Goal: Information Seeking & Learning: Learn about a topic

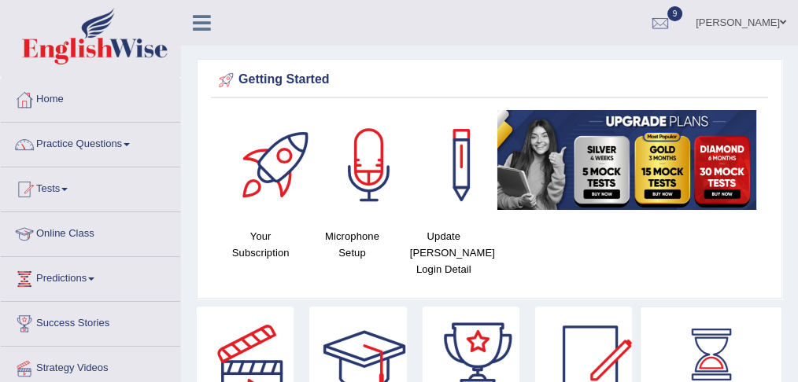
click at [126, 146] on link "Practice Questions" at bounding box center [90, 142] width 179 height 39
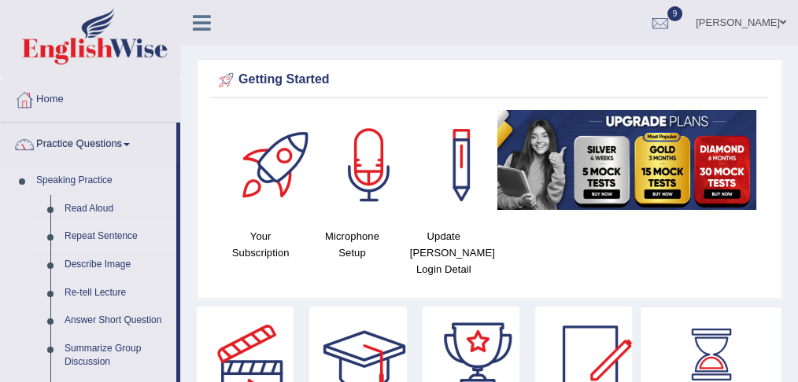
click at [105, 234] on link "Repeat Sentence" at bounding box center [116, 237] width 119 height 28
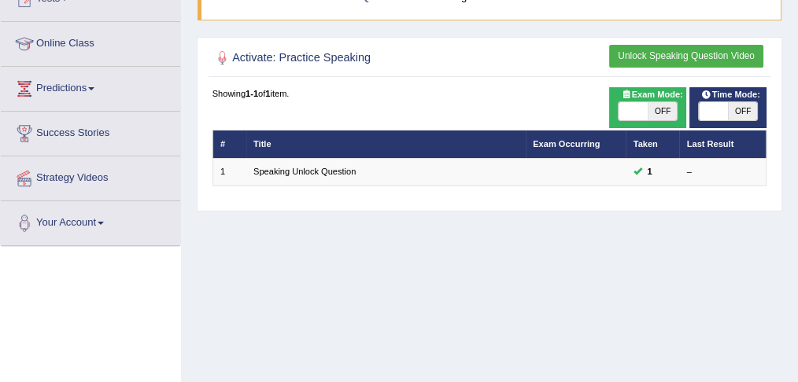
scroll to position [174, 0]
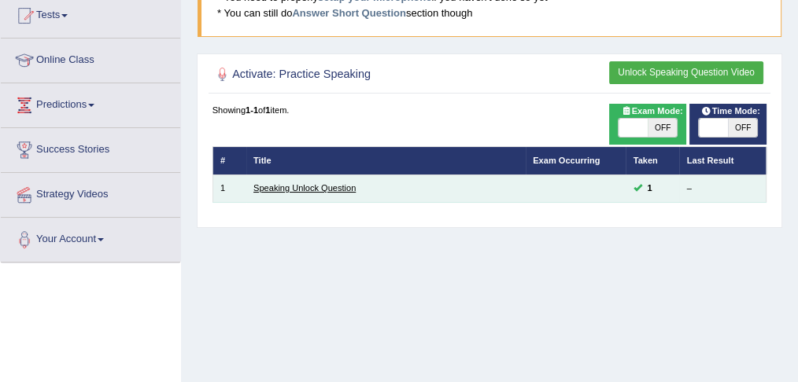
click at [333, 189] on link "Speaking Unlock Question" at bounding box center [304, 187] width 102 height 9
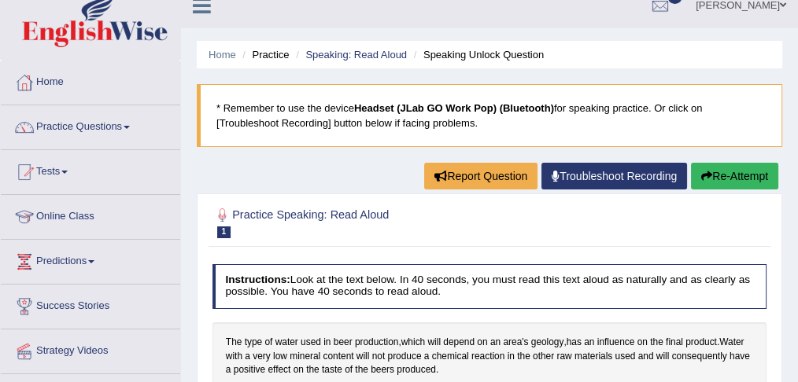
scroll to position [16, 0]
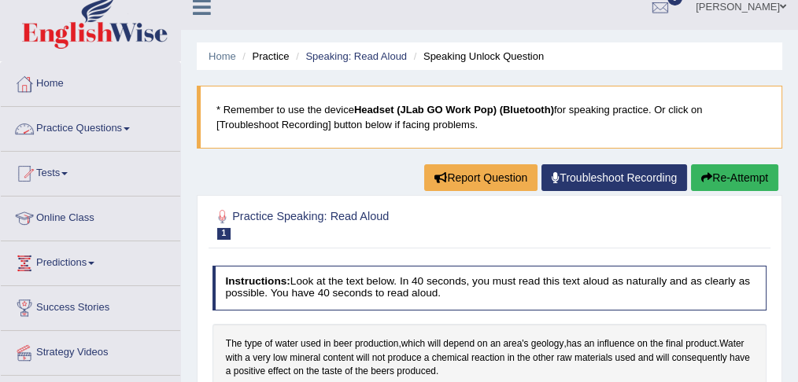
click at [121, 124] on link "Practice Questions" at bounding box center [90, 126] width 179 height 39
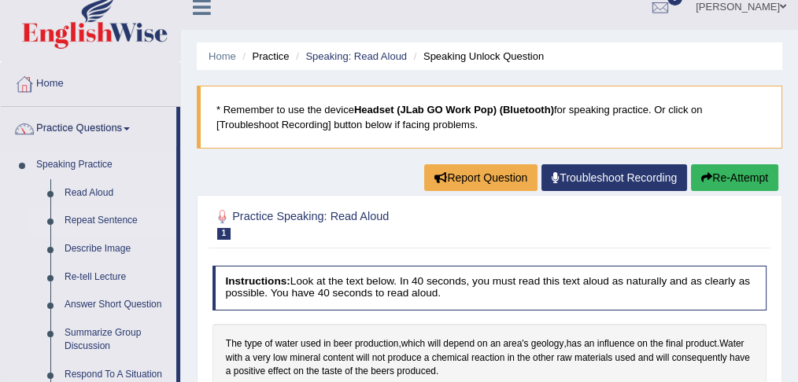
click at [120, 217] on link "Repeat Sentence" at bounding box center [116, 221] width 119 height 28
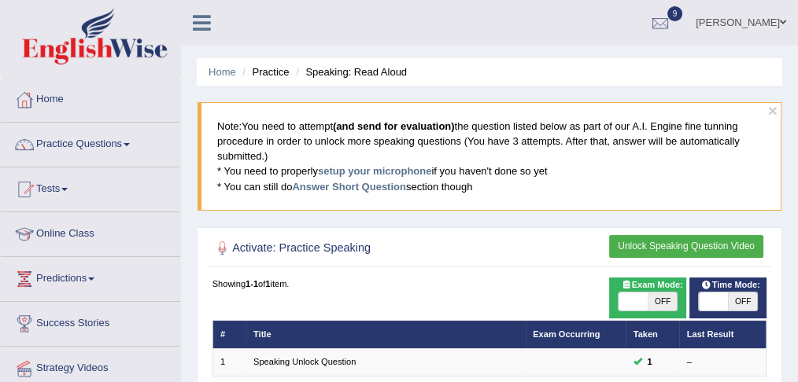
click at [668, 244] on button "Unlock Speaking Question Video" at bounding box center [686, 246] width 154 height 23
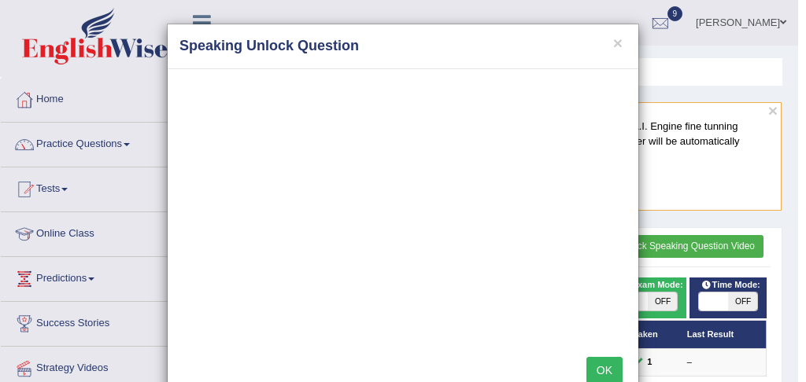
click at [600, 369] on button "OK" at bounding box center [604, 370] width 36 height 27
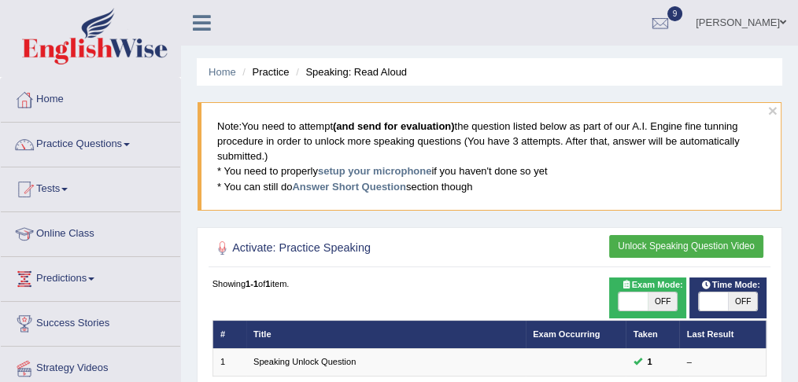
click at [131, 138] on link "Practice Questions" at bounding box center [90, 142] width 179 height 39
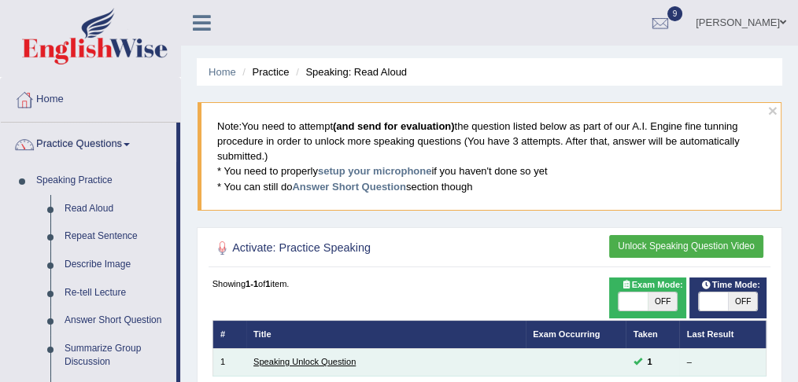
click at [300, 359] on link "Speaking Unlock Question" at bounding box center [304, 361] width 102 height 9
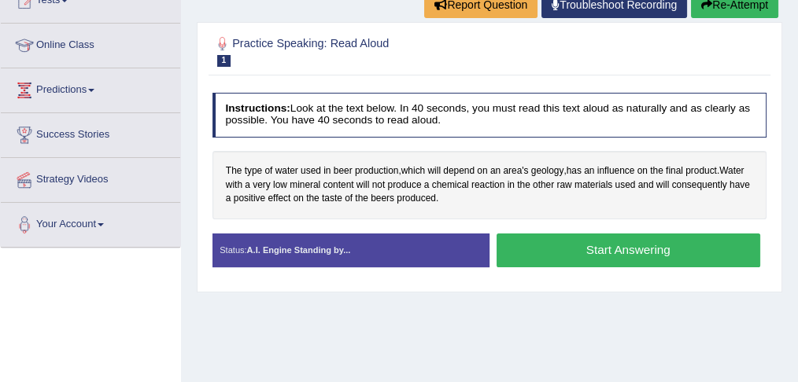
scroll to position [199, 0]
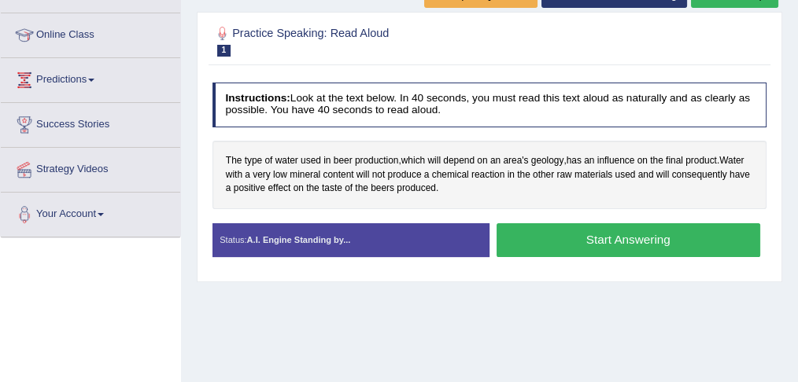
click at [592, 239] on button "Start Answering" at bounding box center [628, 240] width 264 height 34
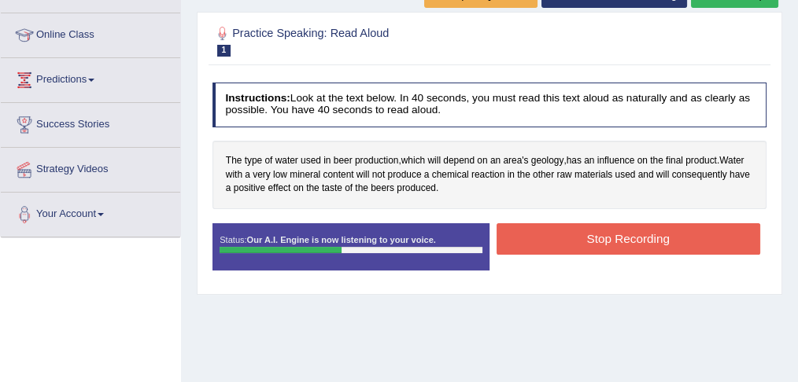
click at [589, 234] on button "Stop Recording" at bounding box center [628, 238] width 264 height 31
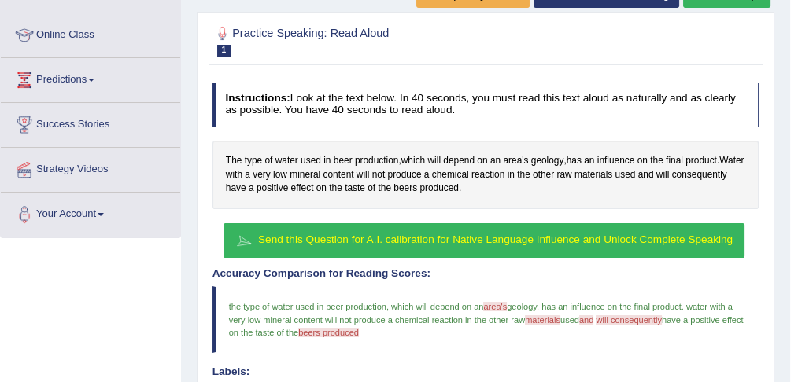
click at [476, 234] on span "Send this Question for A.I. calibration for Native Language Influence and Unloc…" at bounding box center [495, 240] width 474 height 12
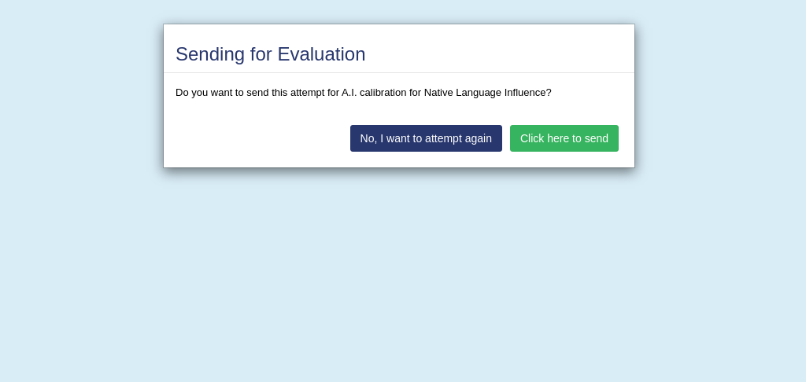
click at [565, 138] on button "Click here to send" at bounding box center [564, 138] width 109 height 27
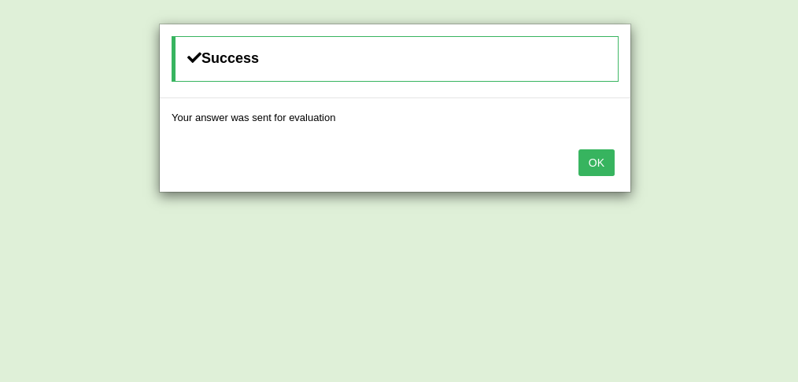
click at [596, 161] on button "OK" at bounding box center [596, 162] width 36 height 27
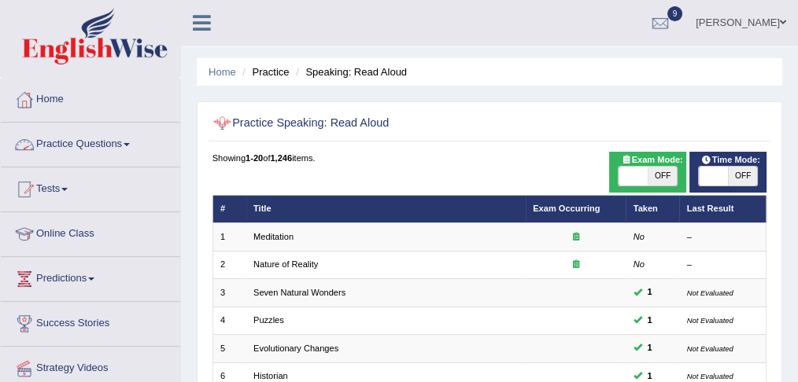
click at [120, 142] on link "Practice Questions" at bounding box center [90, 142] width 179 height 39
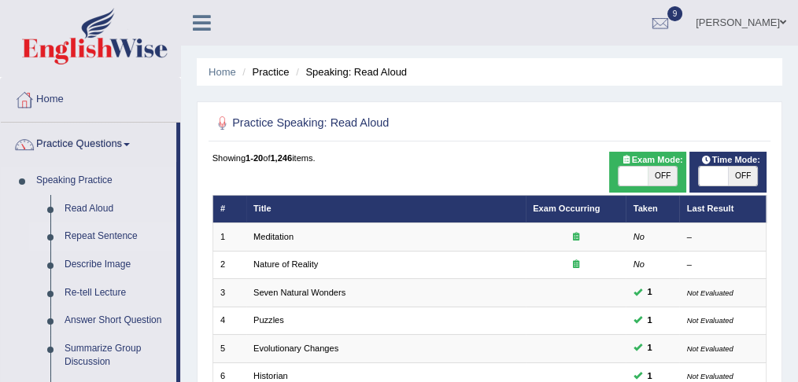
click at [108, 234] on link "Repeat Sentence" at bounding box center [116, 237] width 119 height 28
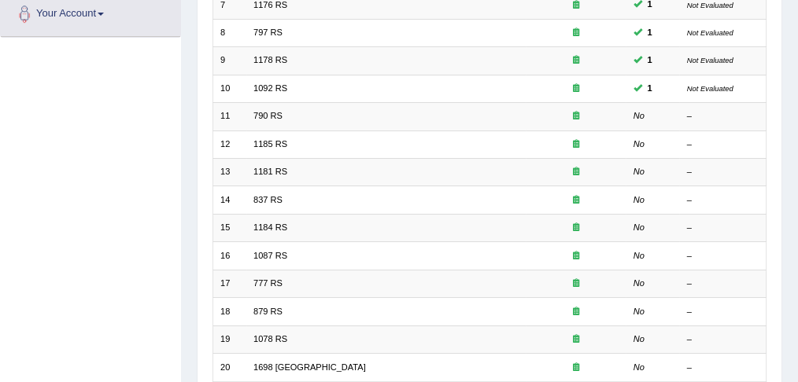
scroll to position [406, 0]
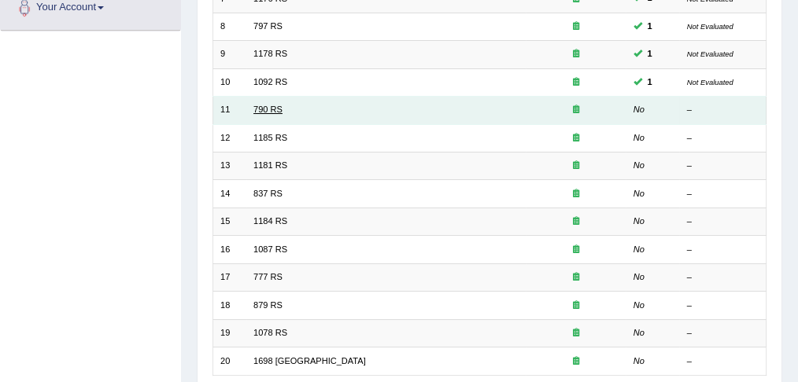
click at [260, 105] on link "790 RS" at bounding box center [267, 109] width 29 height 9
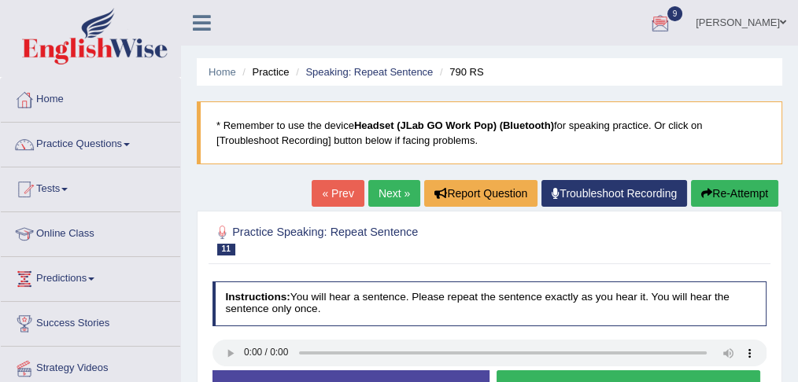
drag, startPoint x: 796, startPoint y: 57, endPoint x: 801, endPoint y: 50, distance: 8.5
click at [797, 50] on html "Toggle navigation Home Practice Questions Speaking Practice Read Aloud Repeat S…" at bounding box center [399, 191] width 798 height 382
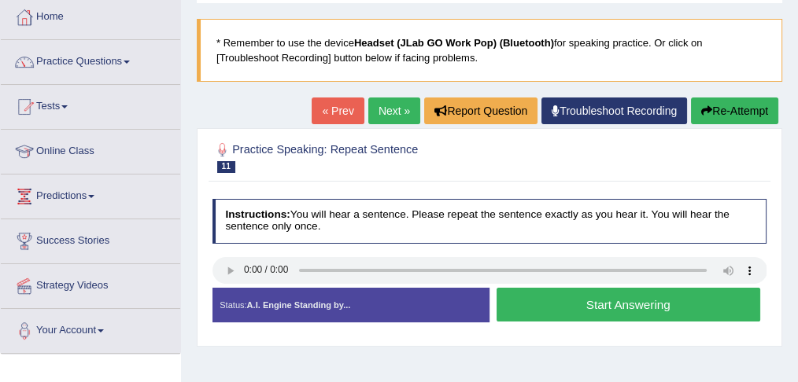
scroll to position [84, 0]
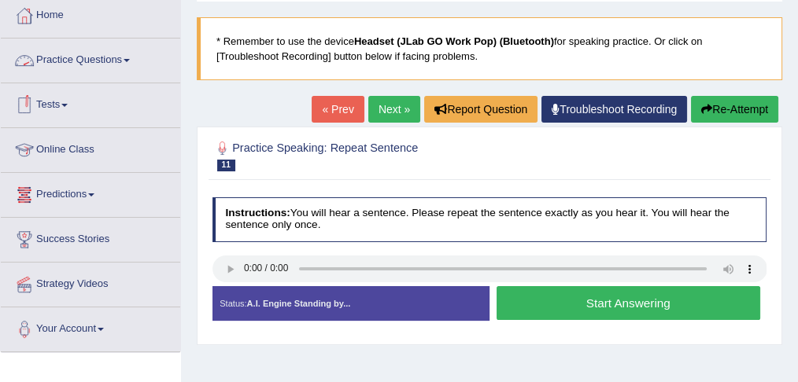
click at [118, 57] on link "Practice Questions" at bounding box center [90, 58] width 179 height 39
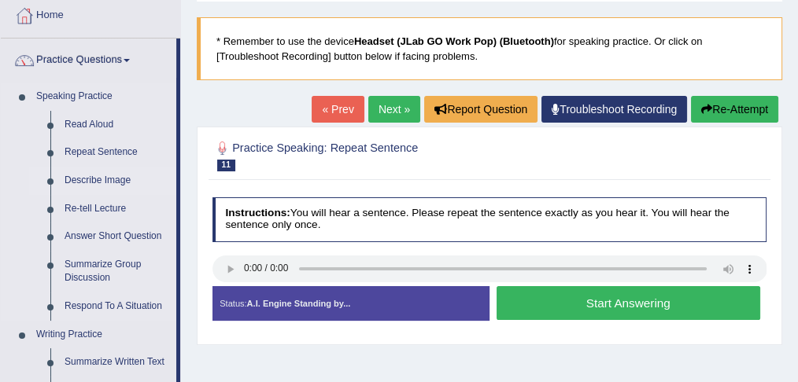
click at [106, 178] on link "Describe Image" at bounding box center [116, 181] width 119 height 28
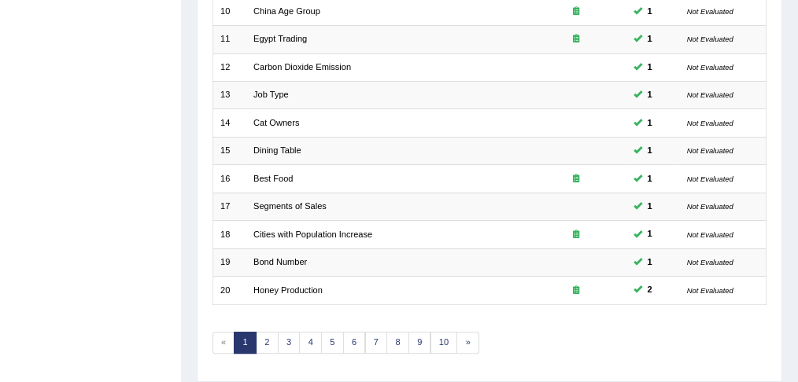
scroll to position [491, 0]
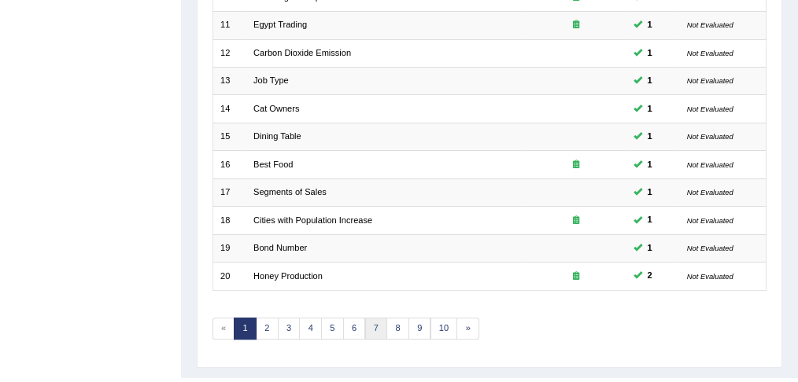
click at [369, 318] on link "7" at bounding box center [376, 329] width 23 height 22
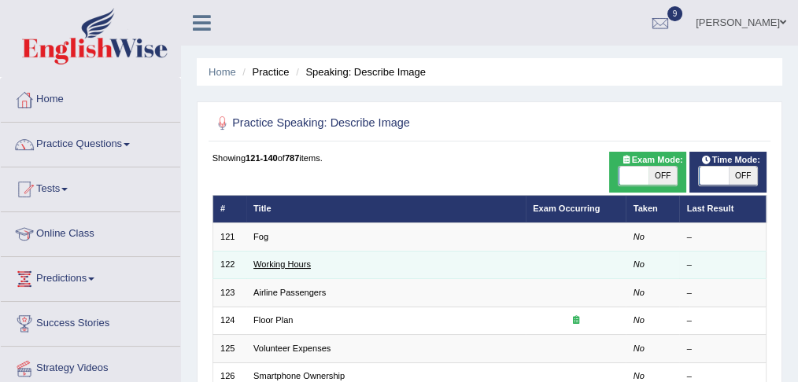
click at [285, 266] on link "Working Hours" at bounding box center [281, 264] width 57 height 9
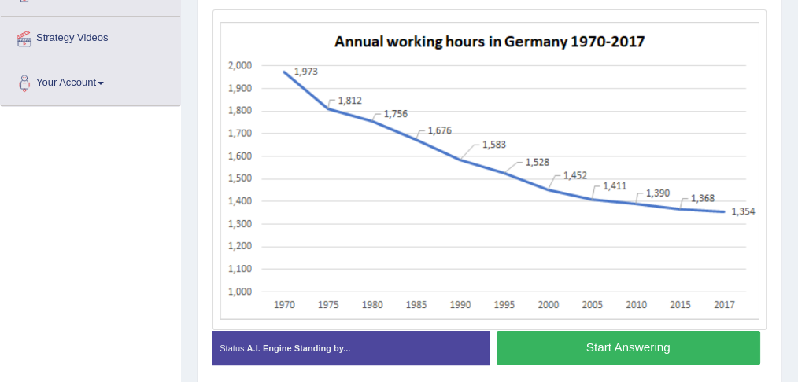
scroll to position [331, 0]
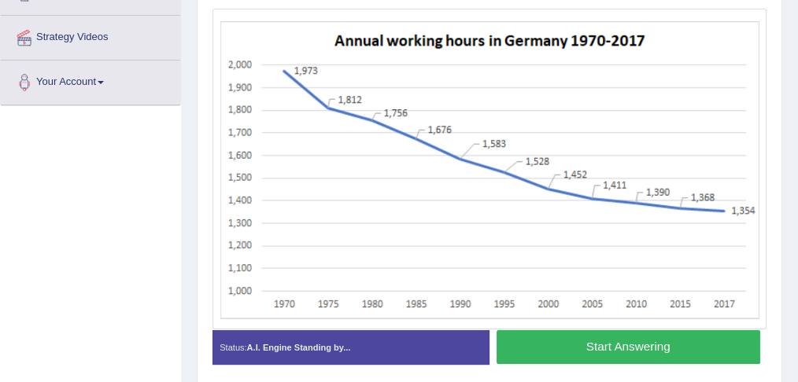
click at [611, 345] on button "Start Answering" at bounding box center [628, 347] width 264 height 34
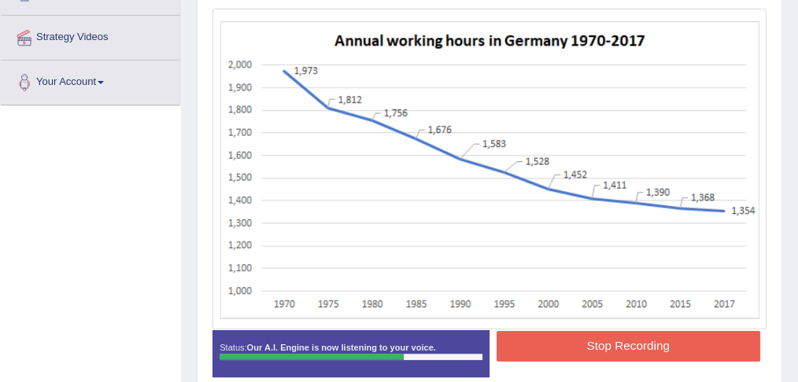
click at [593, 338] on button "Stop Recording" at bounding box center [628, 346] width 264 height 31
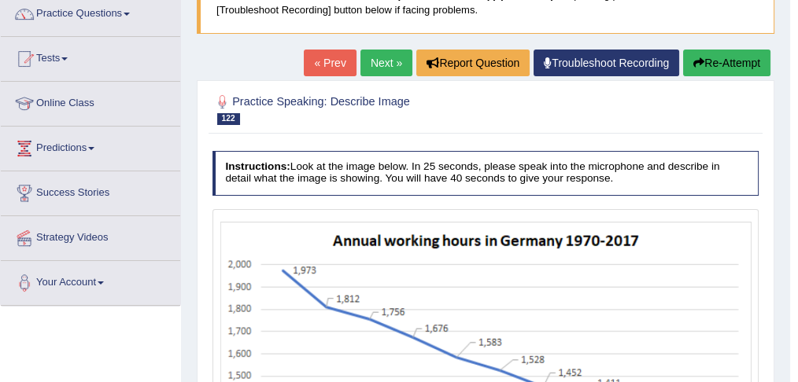
scroll to position [129, 0]
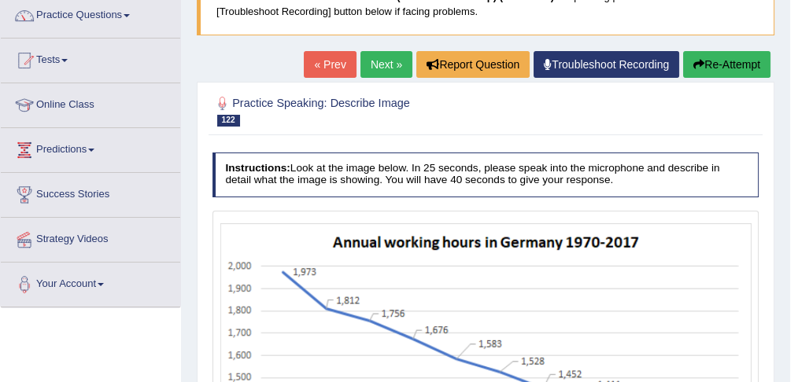
click at [383, 65] on link "Next »" at bounding box center [386, 64] width 52 height 27
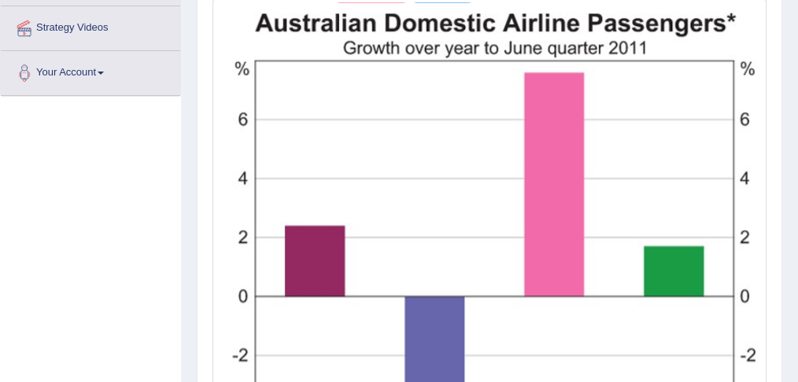
scroll to position [338, 0]
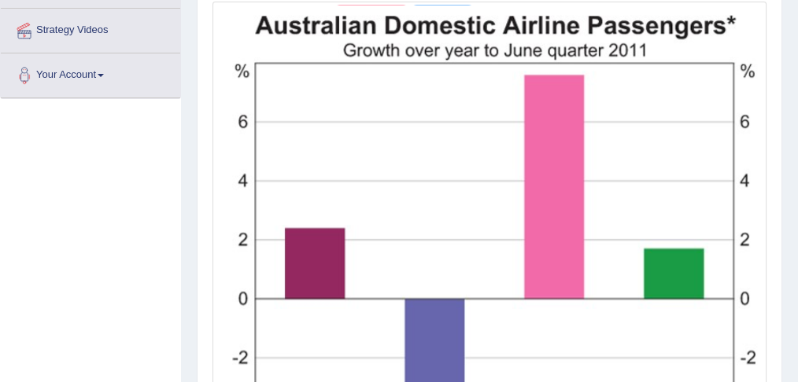
drag, startPoint x: 799, startPoint y: 68, endPoint x: 803, endPoint y: 202, distance: 134.6
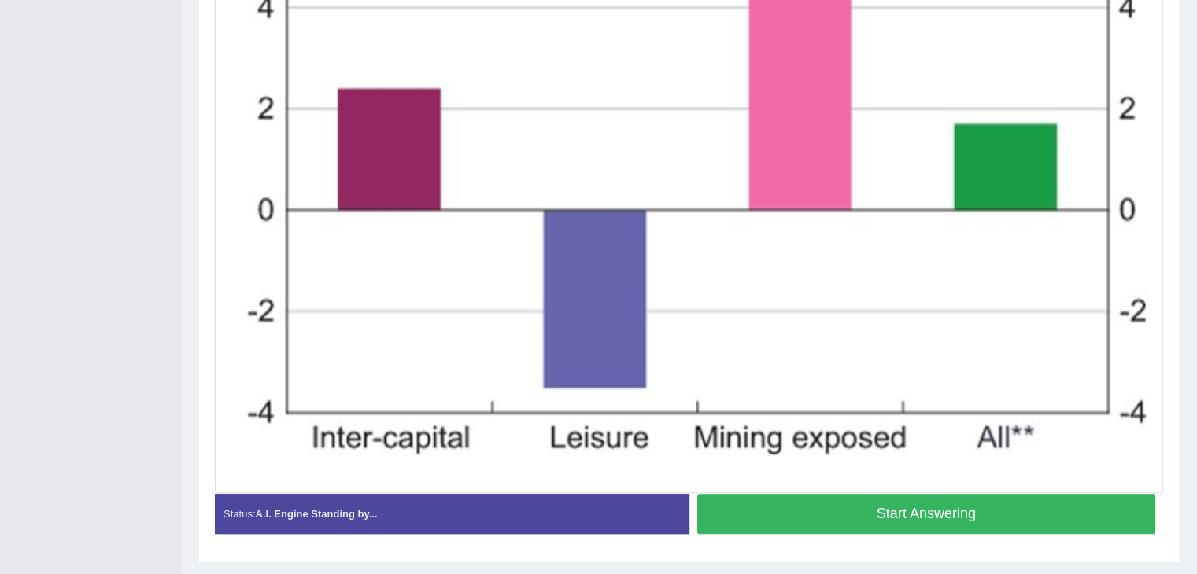
scroll to position [655, 0]
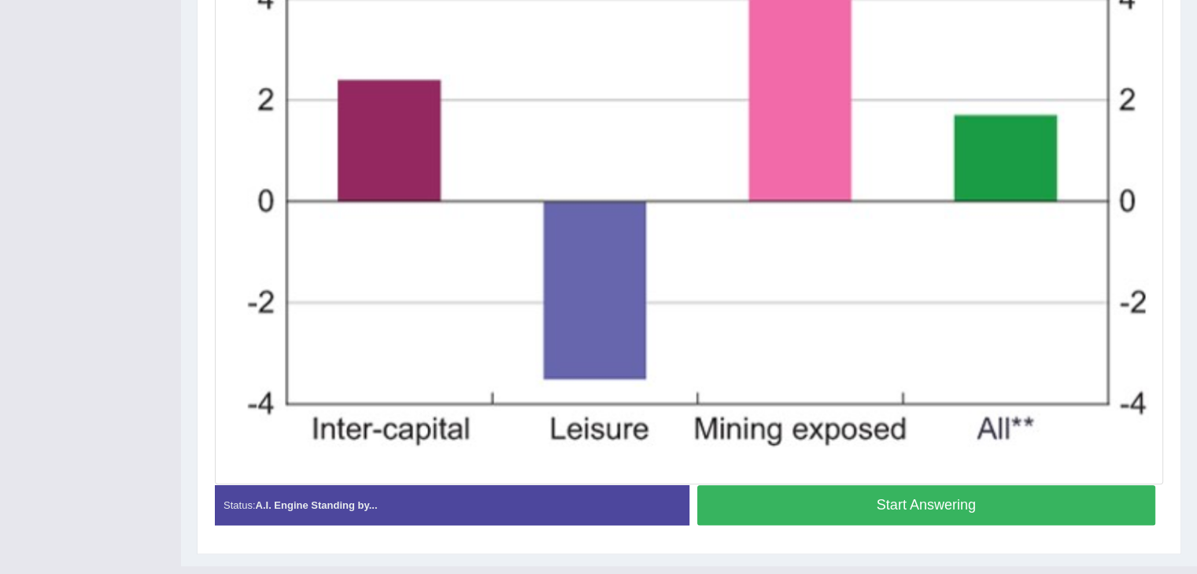
click at [797, 382] on button "Start Answering" at bounding box center [926, 505] width 459 height 40
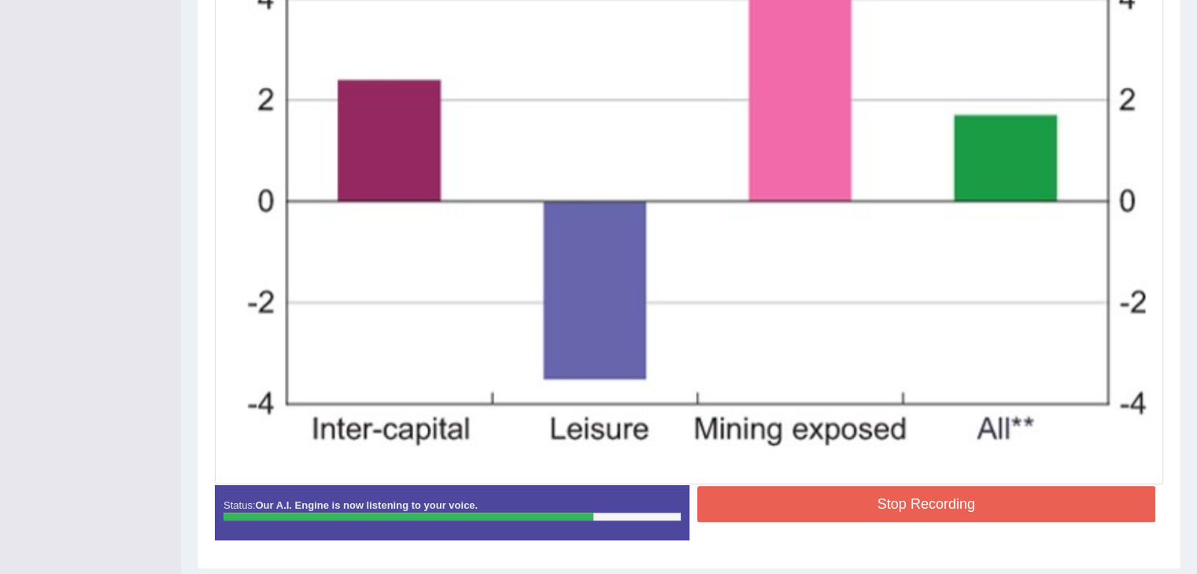
scroll to position [700, 0]
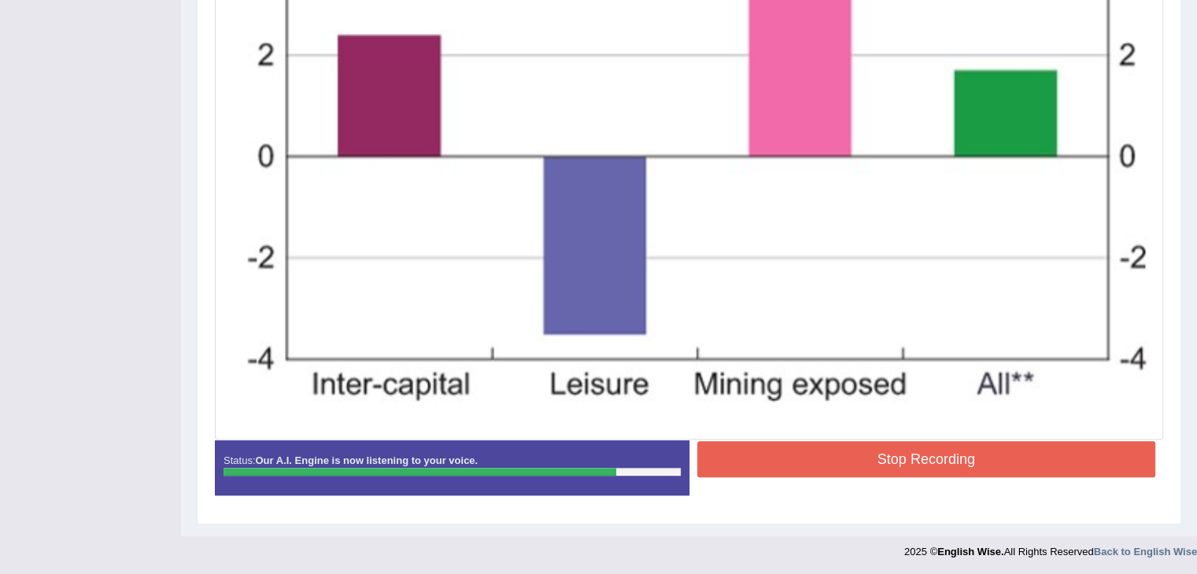
click at [797, 382] on button "Stop Recording" at bounding box center [926, 459] width 459 height 36
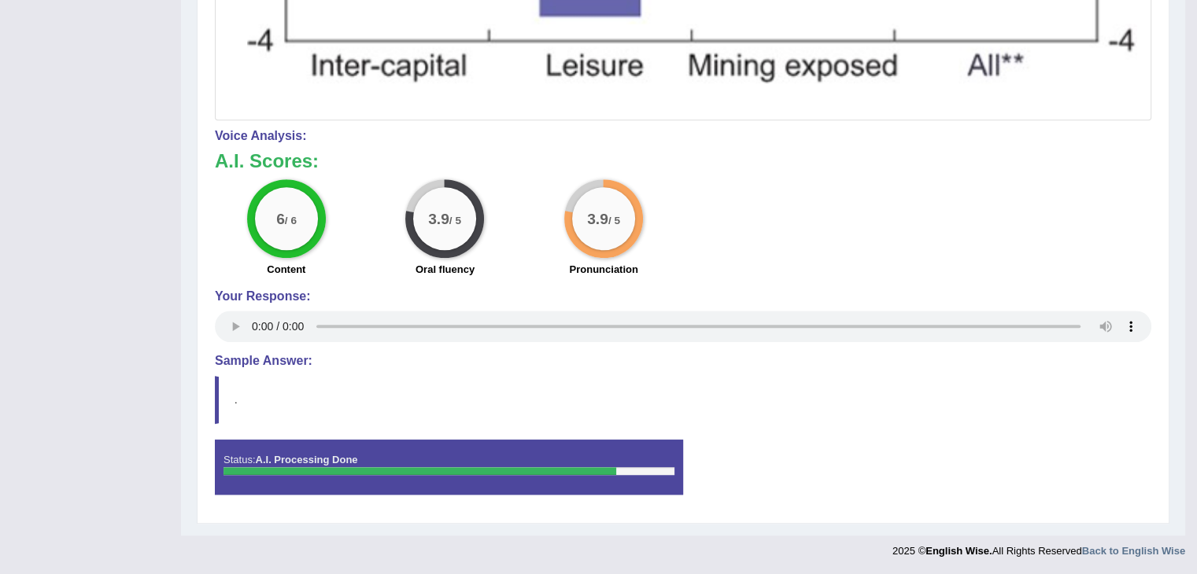
scroll to position [0, 0]
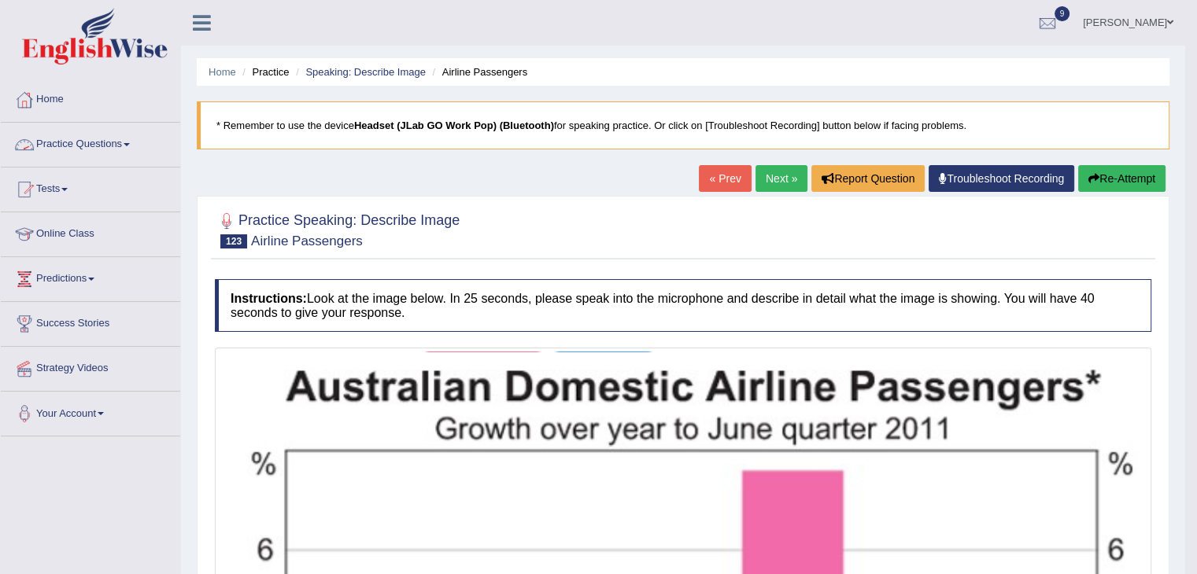
click at [99, 139] on link "Practice Questions" at bounding box center [90, 142] width 179 height 39
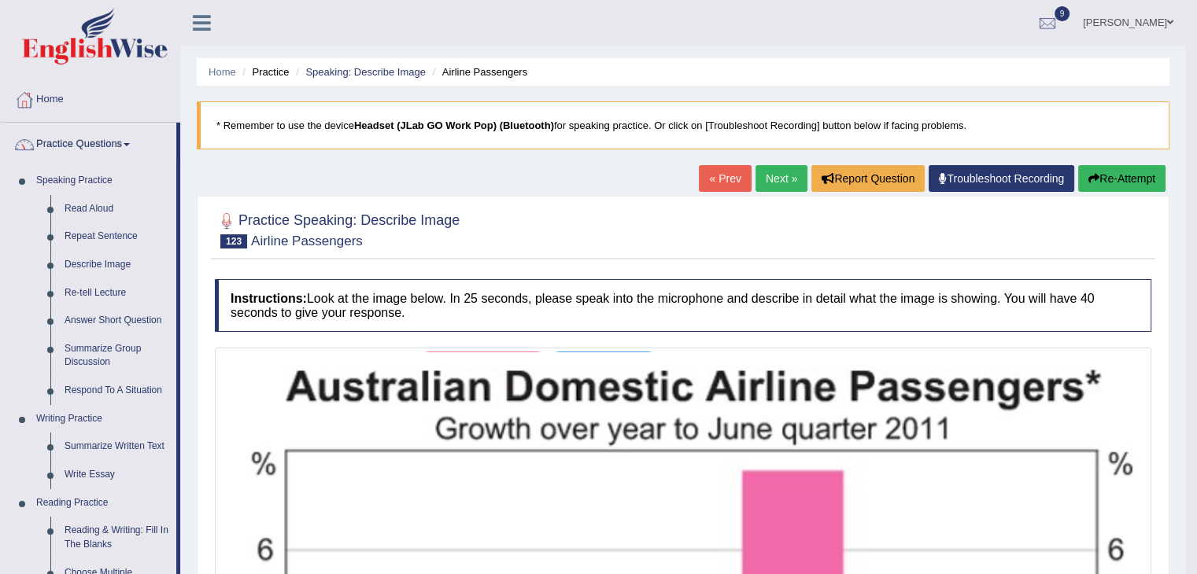
drag, startPoint x: 179, startPoint y: 158, endPoint x: 183, endPoint y: 246, distance: 88.2
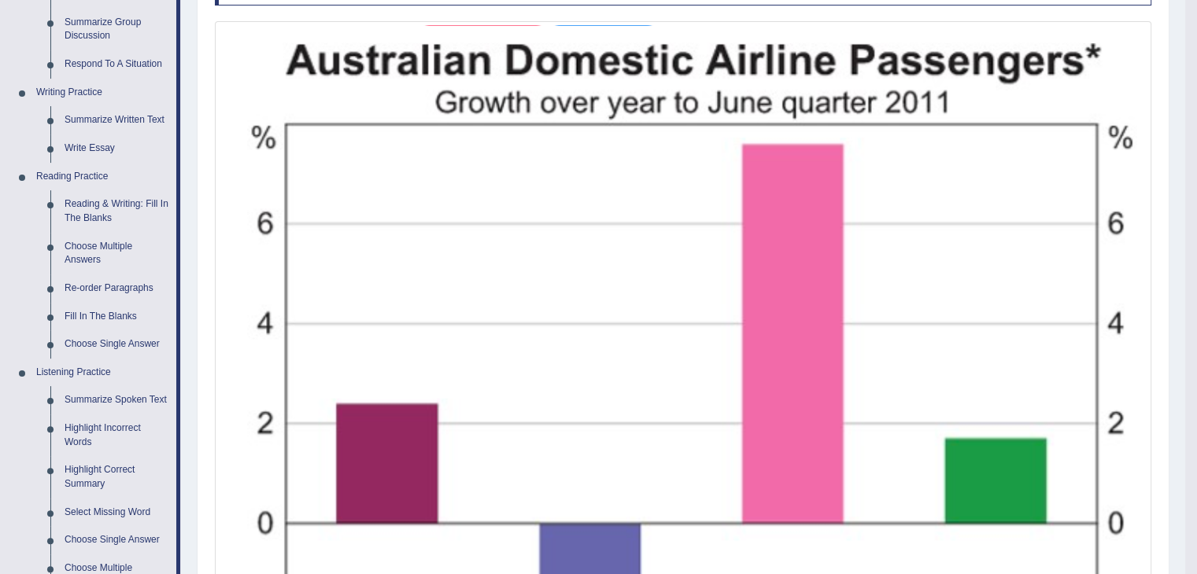
scroll to position [341, 0]
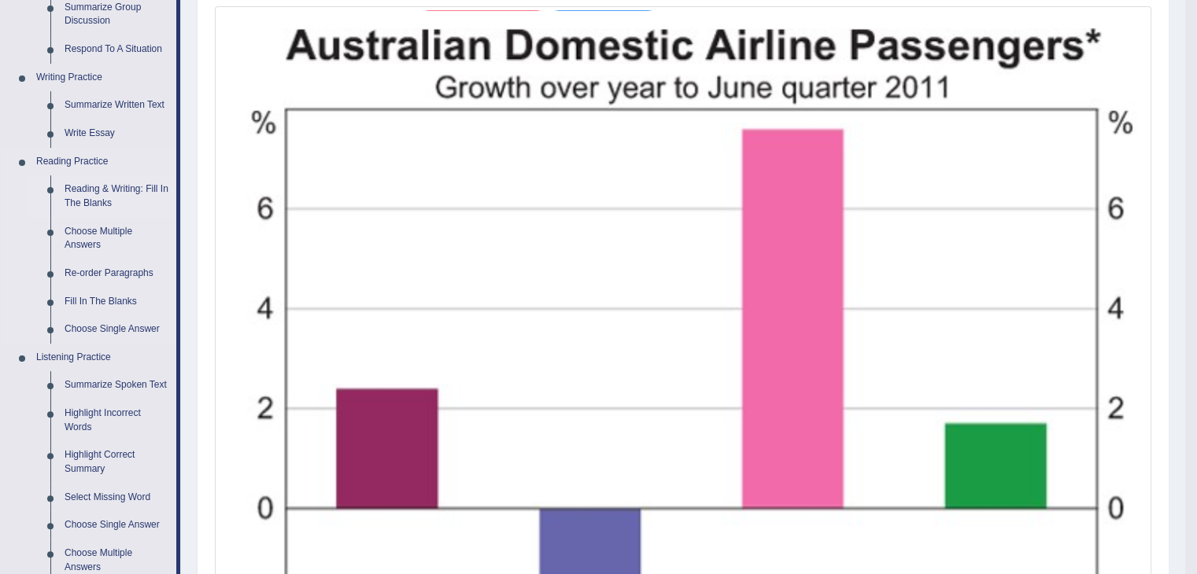
click at [105, 194] on link "Reading & Writing: Fill In The Blanks" at bounding box center [116, 196] width 119 height 42
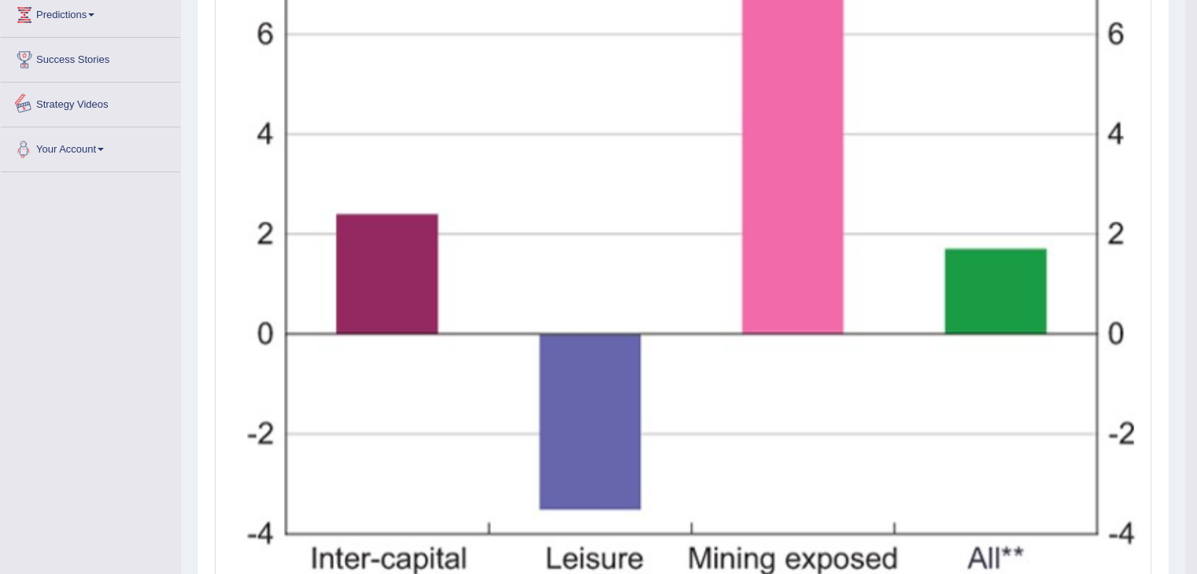
scroll to position [1009, 0]
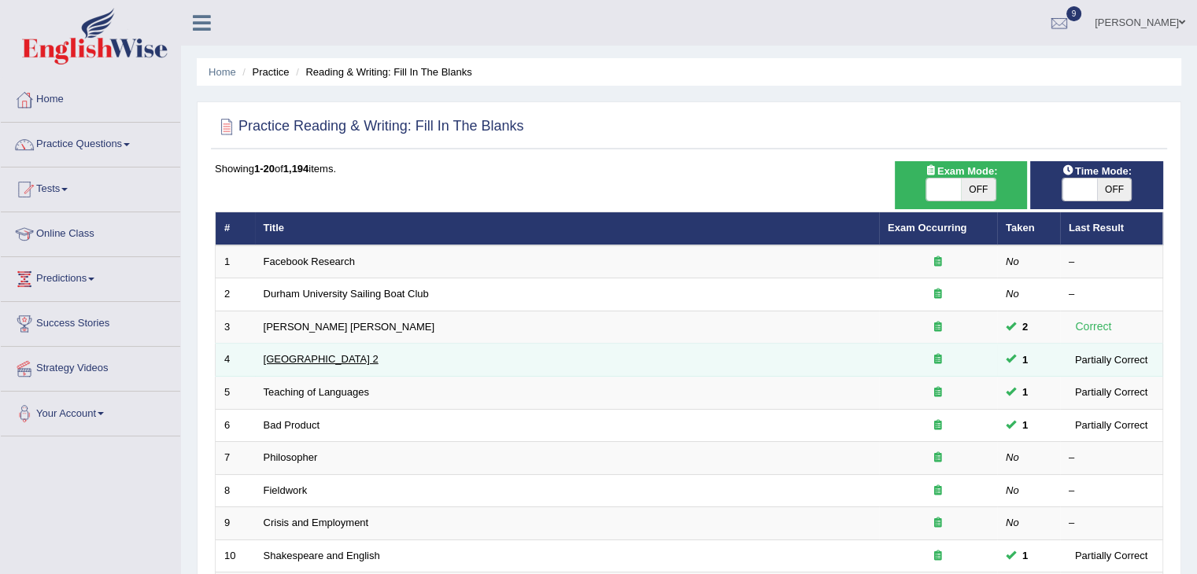
click at [318, 359] on link "[GEOGRAPHIC_DATA] 2" at bounding box center [321, 359] width 115 height 12
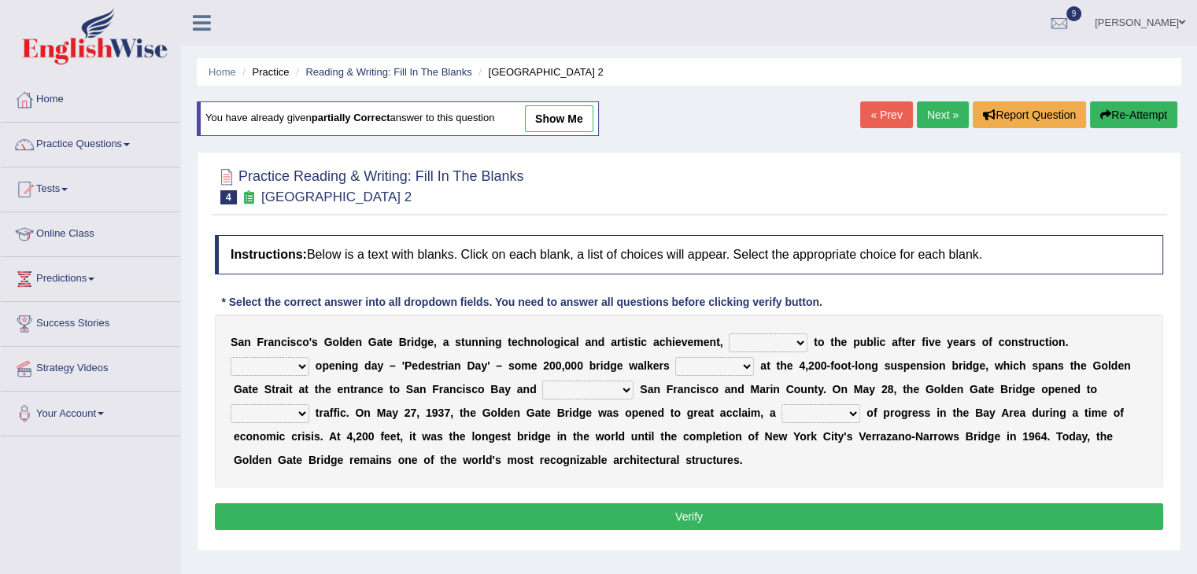
click at [799, 334] on select "opens closes appears equals" at bounding box center [768, 343] width 79 height 19
select select "opens"
click at [729, 334] on select "opens closes appears equals" at bounding box center [768, 343] width 79 height 19
click at [796, 339] on select "opens closes appears equals" at bounding box center [768, 343] width 79 height 19
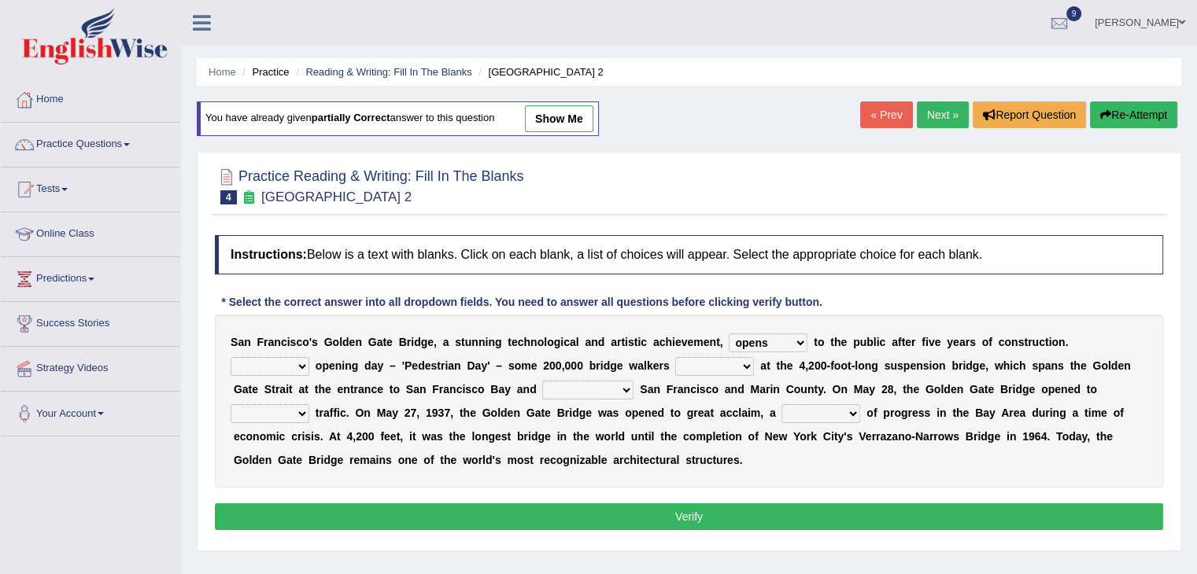
click at [301, 363] on select "On During Since When" at bounding box center [270, 366] width 79 height 19
select select "During"
click at [231, 357] on select "On During Since When" at bounding box center [270, 366] width 79 height 19
click at [743, 358] on select "stationed looked marveled laughed" at bounding box center [714, 366] width 79 height 19
select select "looked"
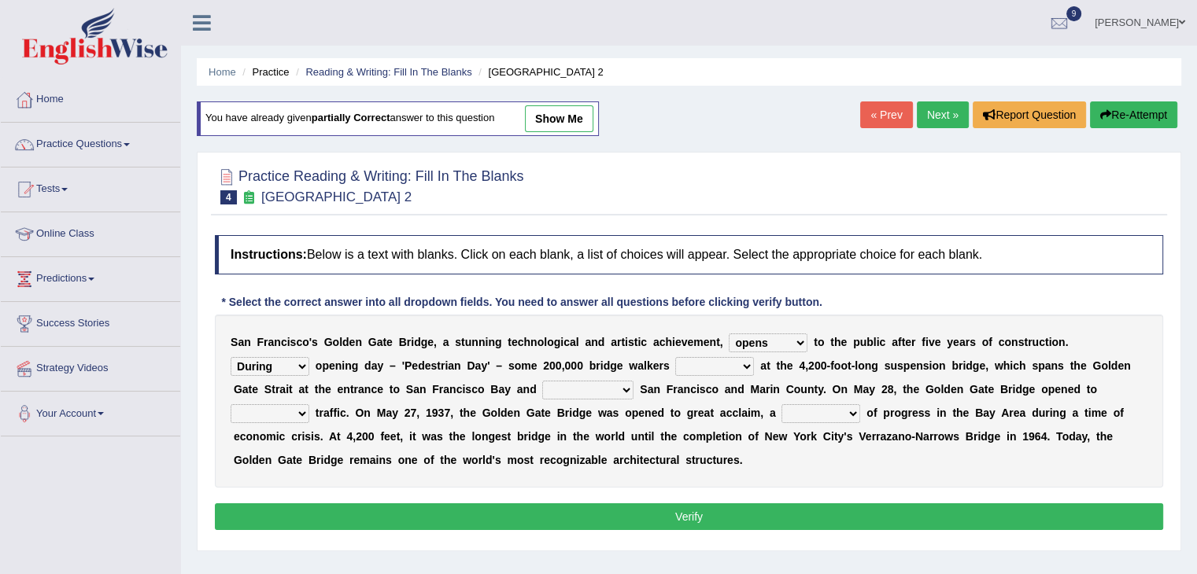
click at [675, 357] on select "stationed looked marveled laughed" at bounding box center [714, 366] width 79 height 19
click at [621, 384] on select "separates connects channels differentiates" at bounding box center [587, 390] width 91 height 19
select select "connects"
click at [542, 381] on select "separates connects channels differentiates" at bounding box center [587, 390] width 91 height 19
click at [302, 410] on select "aquatic vehicular airborne watertight" at bounding box center [270, 413] width 79 height 19
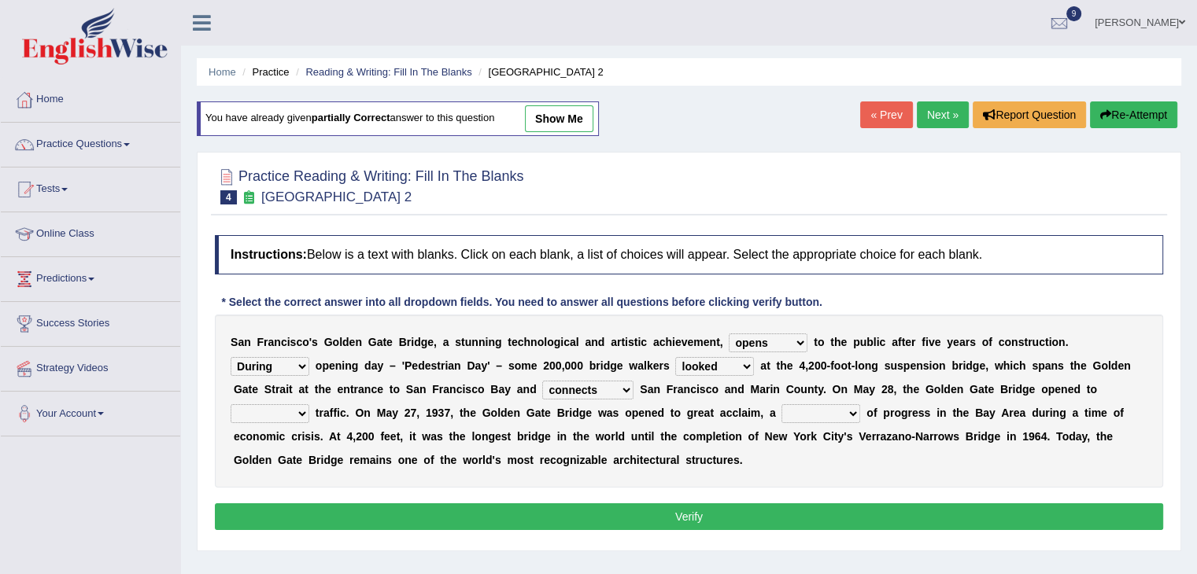
select select "vehicular"
click at [231, 404] on select "aquatic vehicular airborne watertight" at bounding box center [270, 413] width 79 height 19
click at [850, 407] on select "denial symbol technique yield" at bounding box center [820, 413] width 79 height 19
select select "symbol"
click at [781, 404] on select "denial symbol technique yield" at bounding box center [820, 413] width 79 height 19
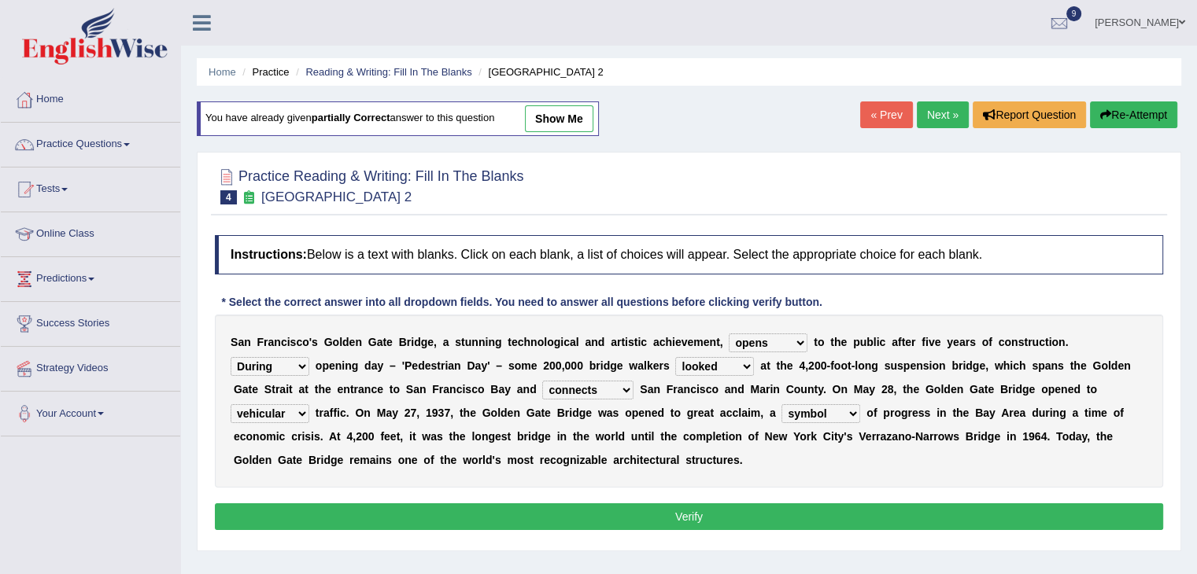
click at [548, 504] on button "Verify" at bounding box center [689, 517] width 948 height 27
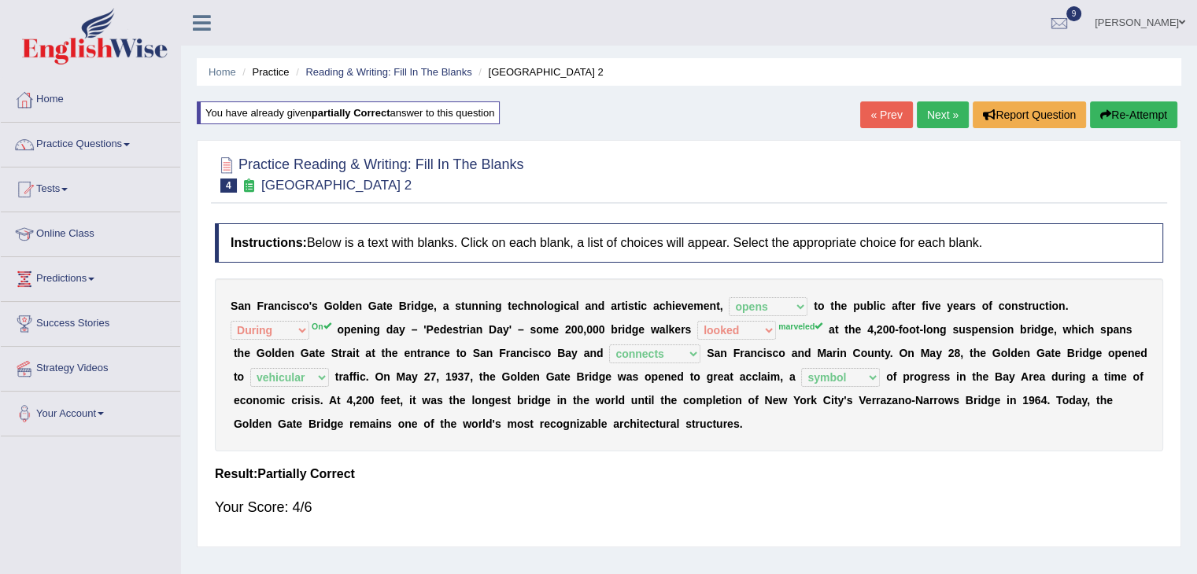
click at [943, 115] on link "Next »" at bounding box center [943, 114] width 52 height 27
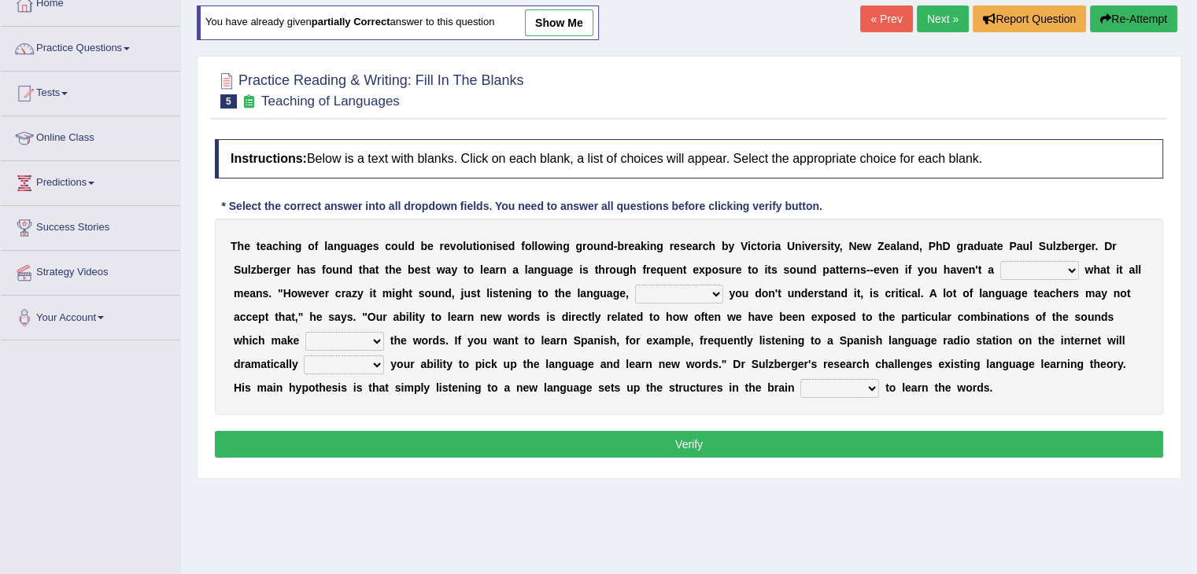
scroll to position [116, 0]
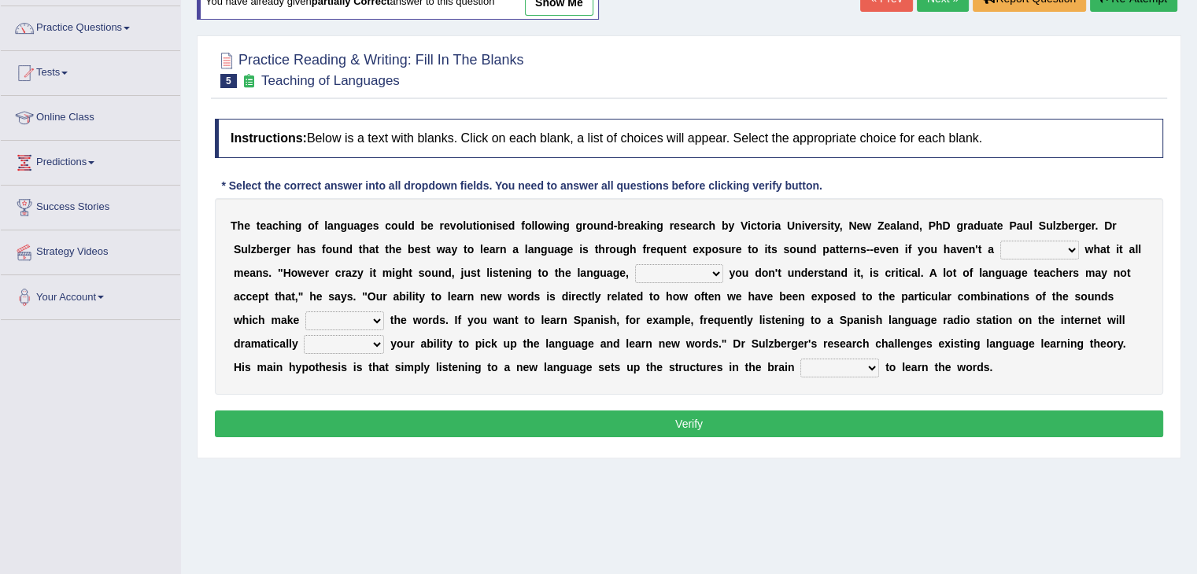
click at [1070, 243] on select "dew claw clue due" at bounding box center [1039, 250] width 79 height 19
select select "clue"
click at [1000, 241] on select "dew claw clue due" at bounding box center [1039, 250] width 79 height 19
click at [714, 268] on select "but also all together even though if so" at bounding box center [679, 273] width 88 height 19
select select "even though"
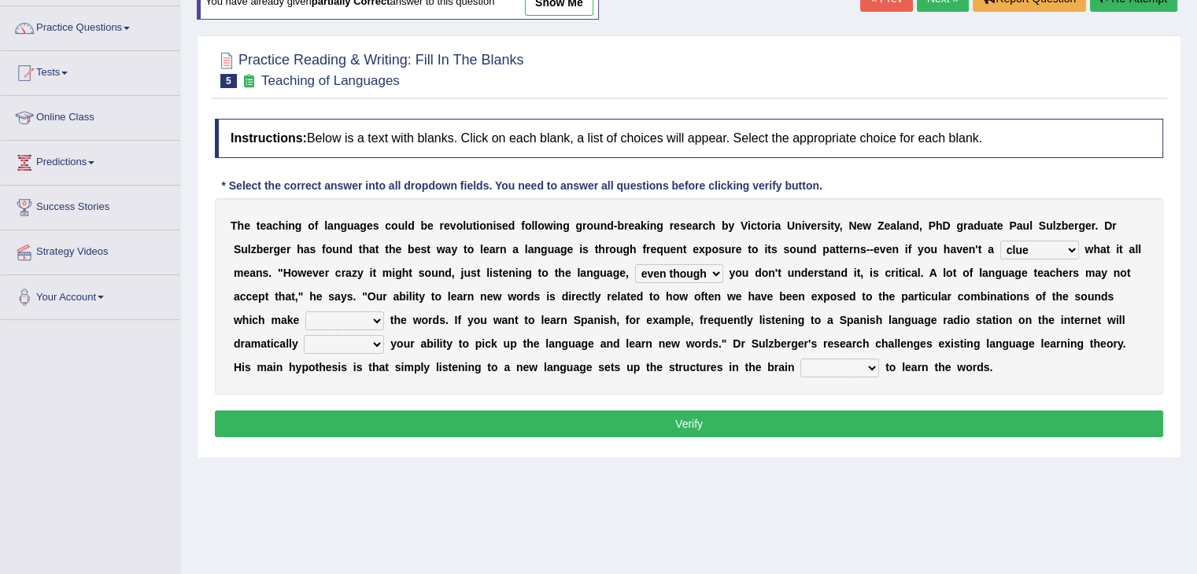
click at [635, 264] on select "but also all together even though if so" at bounding box center [679, 273] width 88 height 19
click at [375, 315] on select "down up of on" at bounding box center [344, 321] width 79 height 19
select select "up"
click at [305, 312] on select "down up of on" at bounding box center [344, 321] width 79 height 19
click at [375, 338] on select "evaluate exaggerate describe boost" at bounding box center [344, 344] width 80 height 19
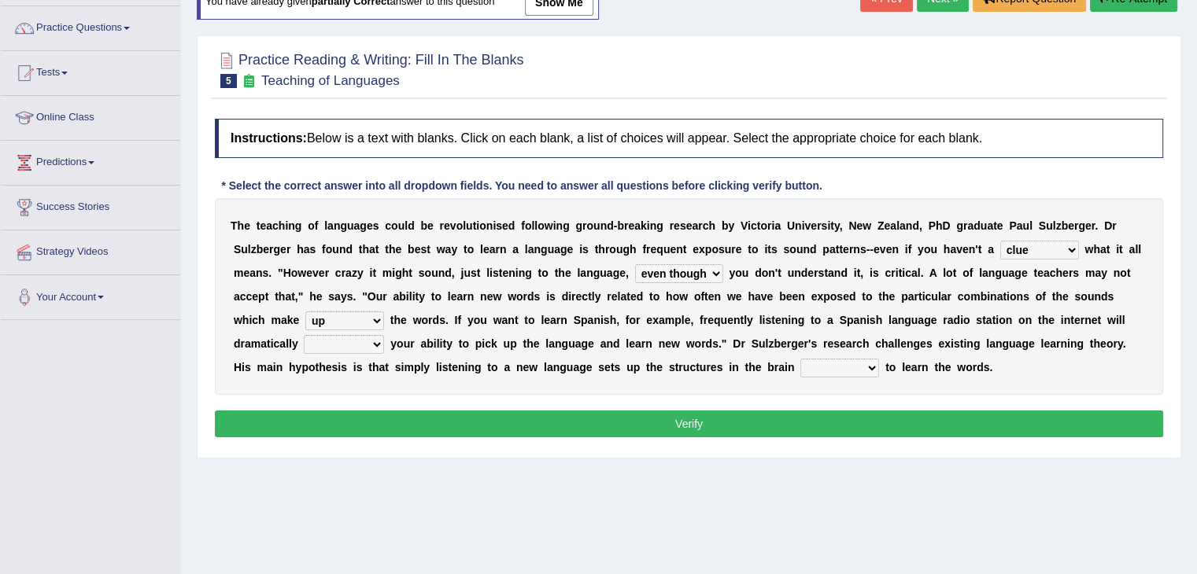
select select "boost"
click at [304, 335] on select "evaluate exaggerate describe boost" at bounding box center [344, 344] width 80 height 19
click at [871, 363] on select "requiring required directed to require" at bounding box center [839, 368] width 79 height 19
select select "directed"
click at [800, 359] on select "requiring required directed to require" at bounding box center [839, 368] width 79 height 19
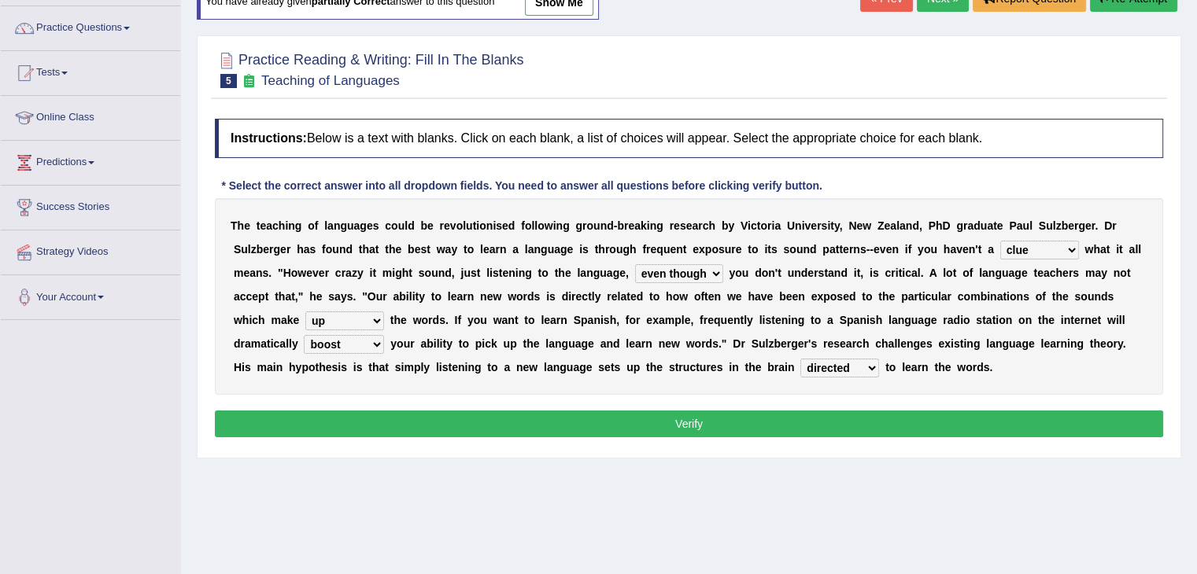
click at [737, 424] on button "Verify" at bounding box center [689, 424] width 948 height 27
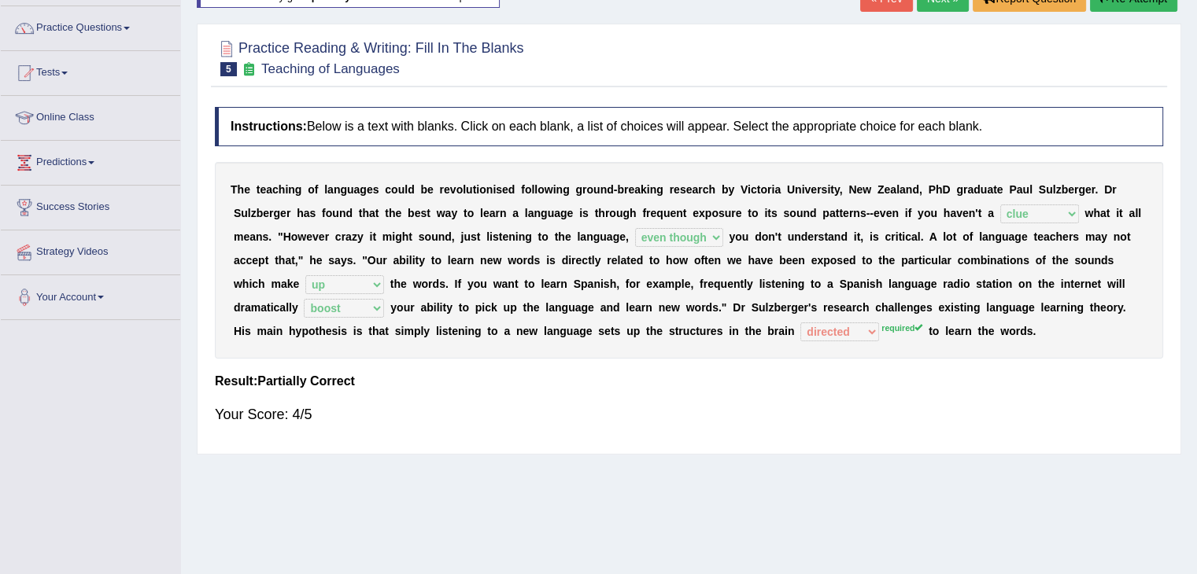
scroll to position [0, 0]
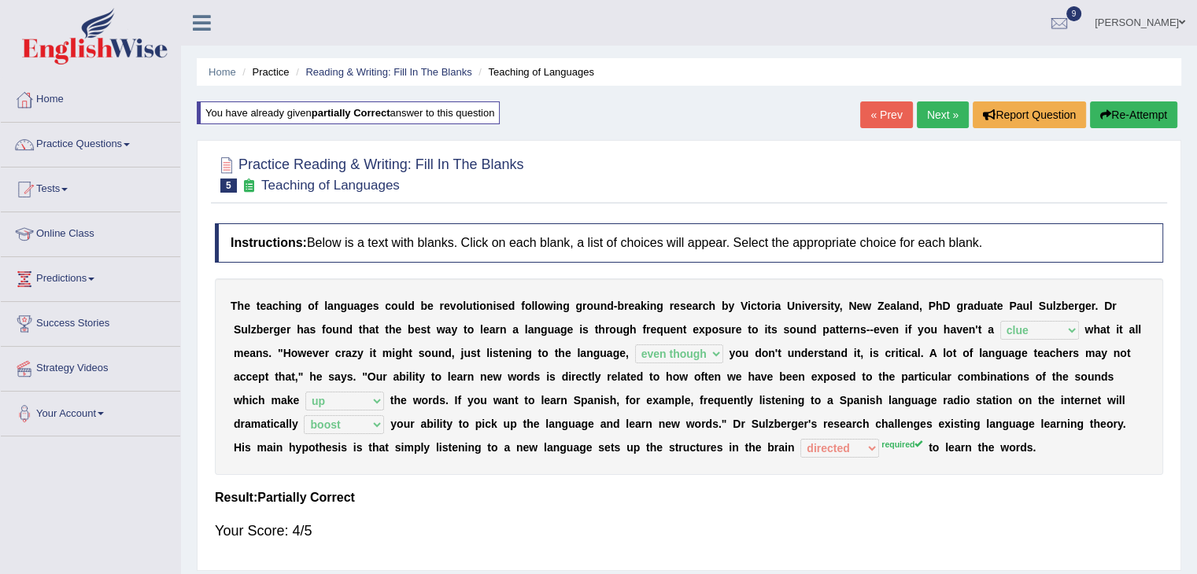
click at [935, 117] on link "Next »" at bounding box center [943, 114] width 52 height 27
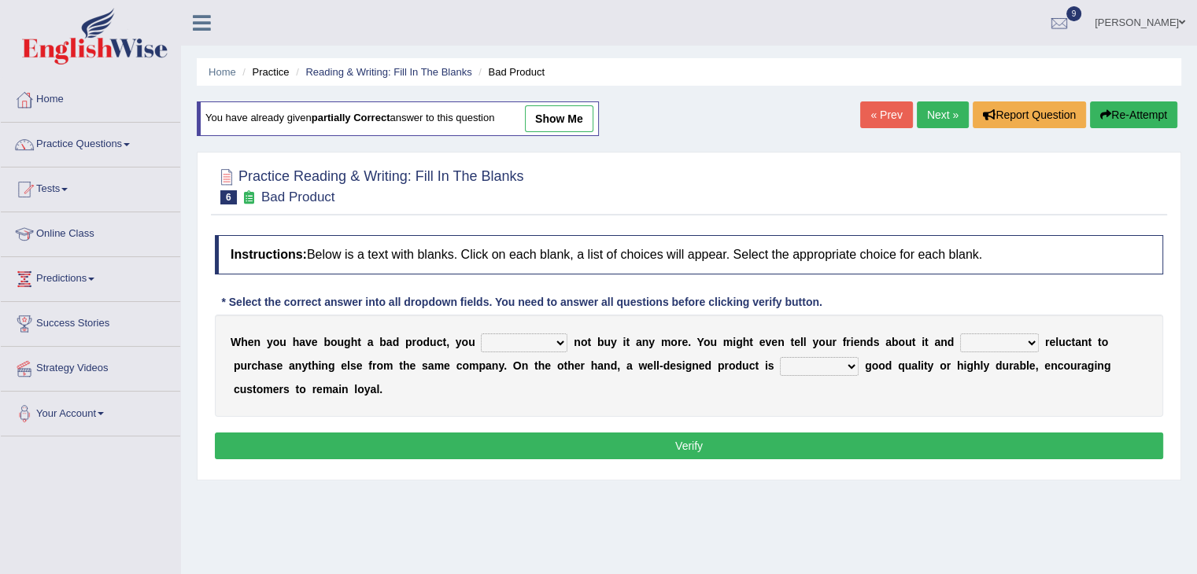
click at [560, 338] on select "would have should have should" at bounding box center [524, 343] width 87 height 19
select select "would"
click at [481, 334] on select "would have should have should" at bounding box center [524, 343] width 87 height 19
click at [1032, 338] on select "is are be being" at bounding box center [999, 343] width 79 height 19
select select "being"
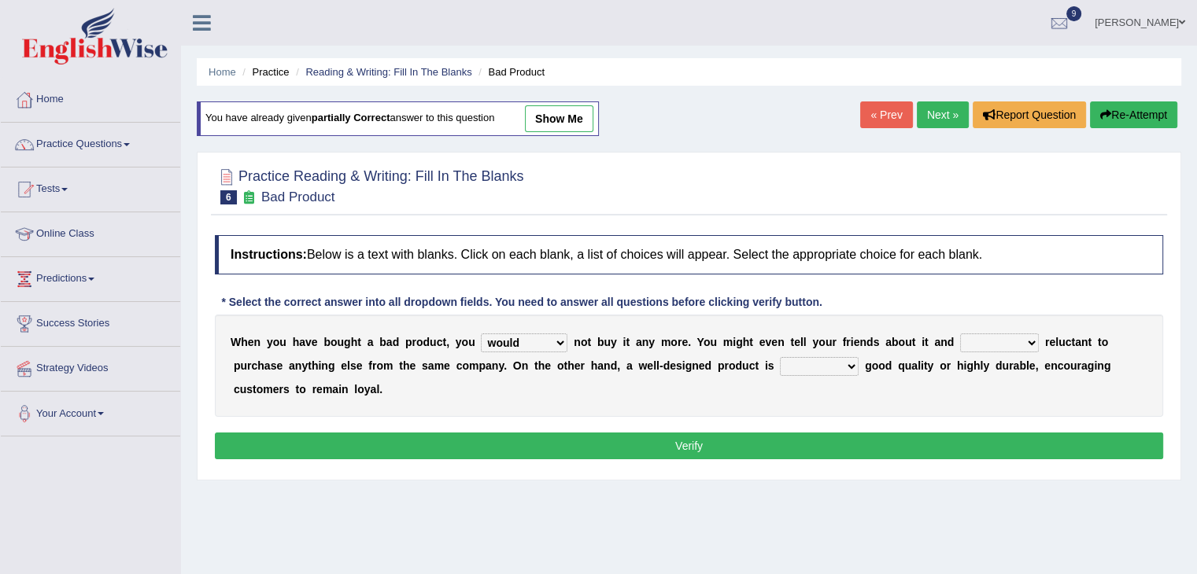
click at [960, 334] on select "is are be being" at bounding box center [999, 343] width 79 height 19
click at [847, 363] on select "both also neither either" at bounding box center [819, 366] width 79 height 19
select select "also"
click at [780, 357] on select "both also neither either" at bounding box center [819, 366] width 79 height 19
click at [681, 445] on button "Verify" at bounding box center [689, 446] width 948 height 27
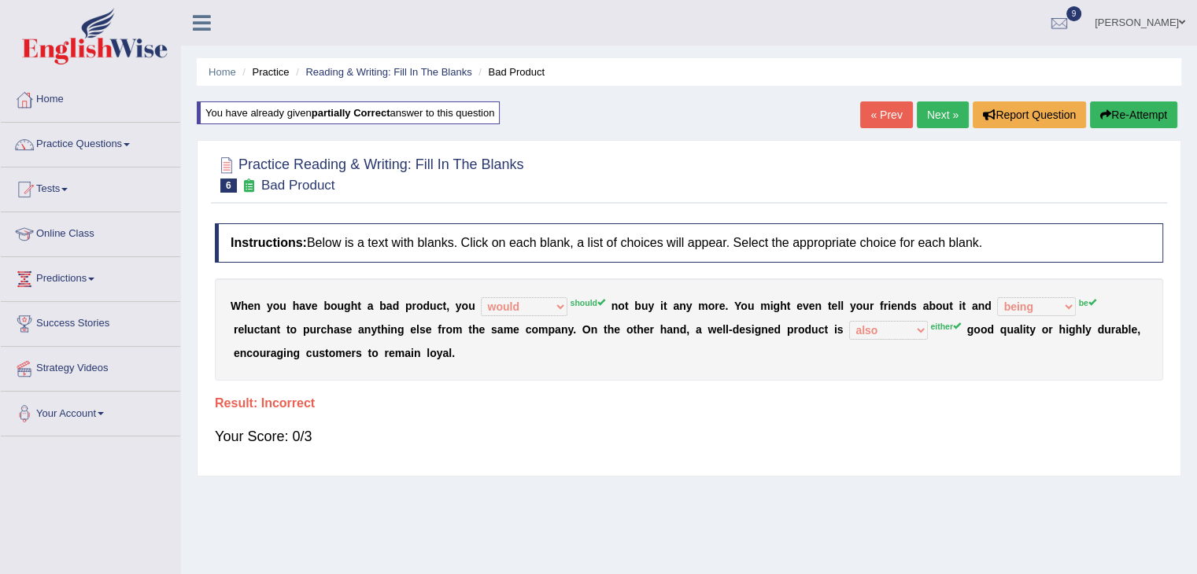
click at [939, 114] on link "Next »" at bounding box center [943, 114] width 52 height 27
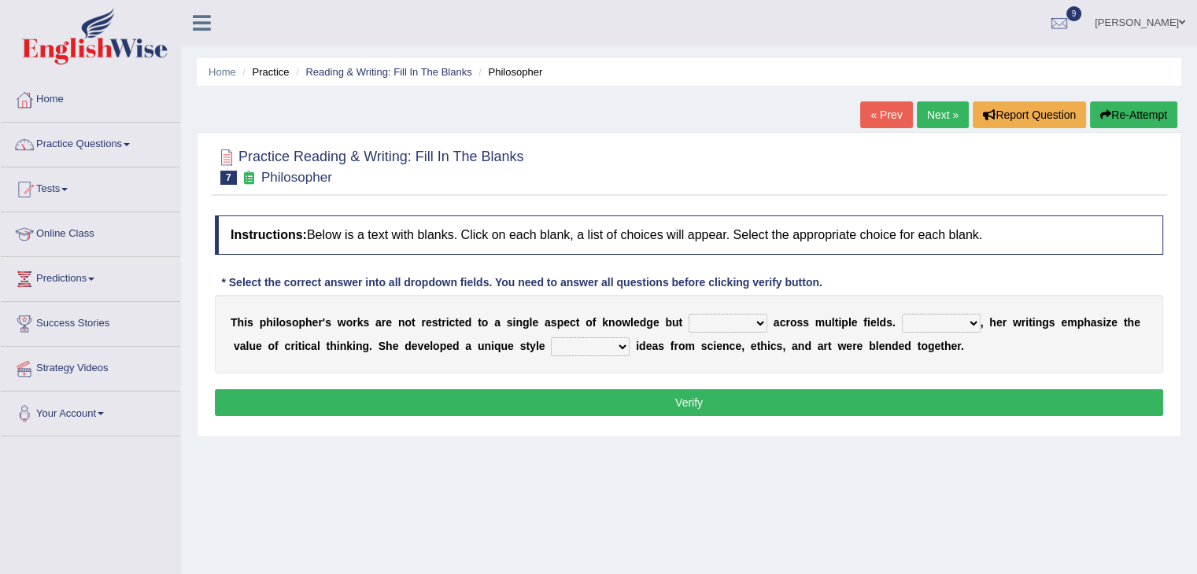
click at [759, 318] on select "constrain contain assemble extend" at bounding box center [727, 323] width 79 height 19
select select "contain"
click at [688, 314] on select "constrain contain assemble extend" at bounding box center [727, 323] width 79 height 19
click at [970, 316] on select "Rather So Moreover Likely" at bounding box center [941, 323] width 79 height 19
select select "Moreover"
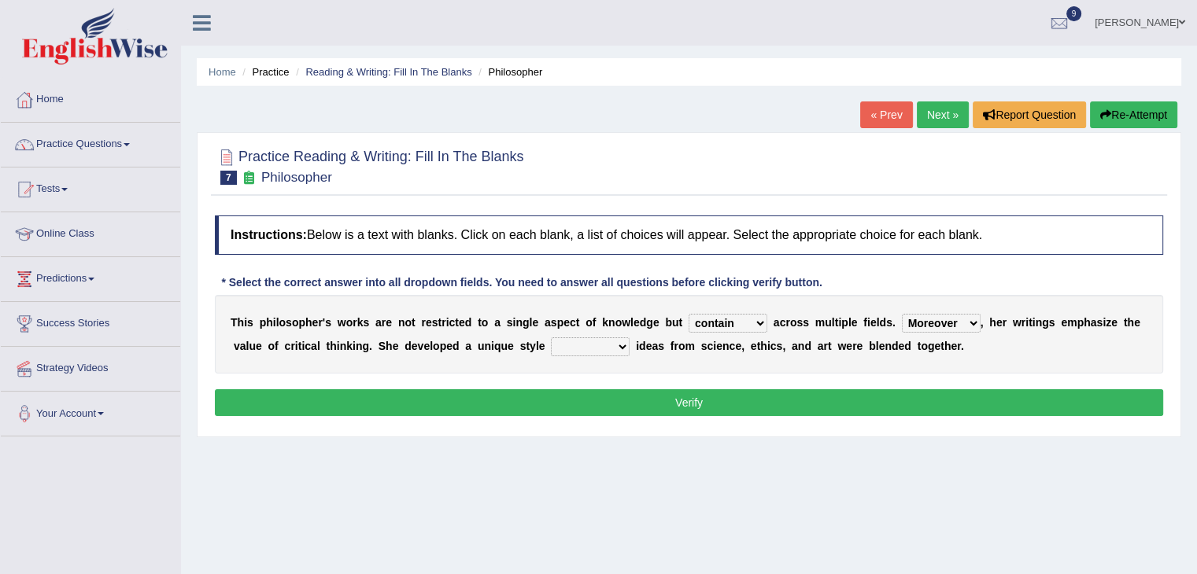
click at [902, 314] on select "Rather So Moreover Likely" at bounding box center [941, 323] width 79 height 19
click at [622, 341] on select "in that that which in which" at bounding box center [590, 347] width 79 height 19
select select "in which"
click at [551, 338] on select "in that that which in which" at bounding box center [590, 347] width 79 height 19
click at [622, 343] on select "in that that which in which" at bounding box center [590, 347] width 79 height 19
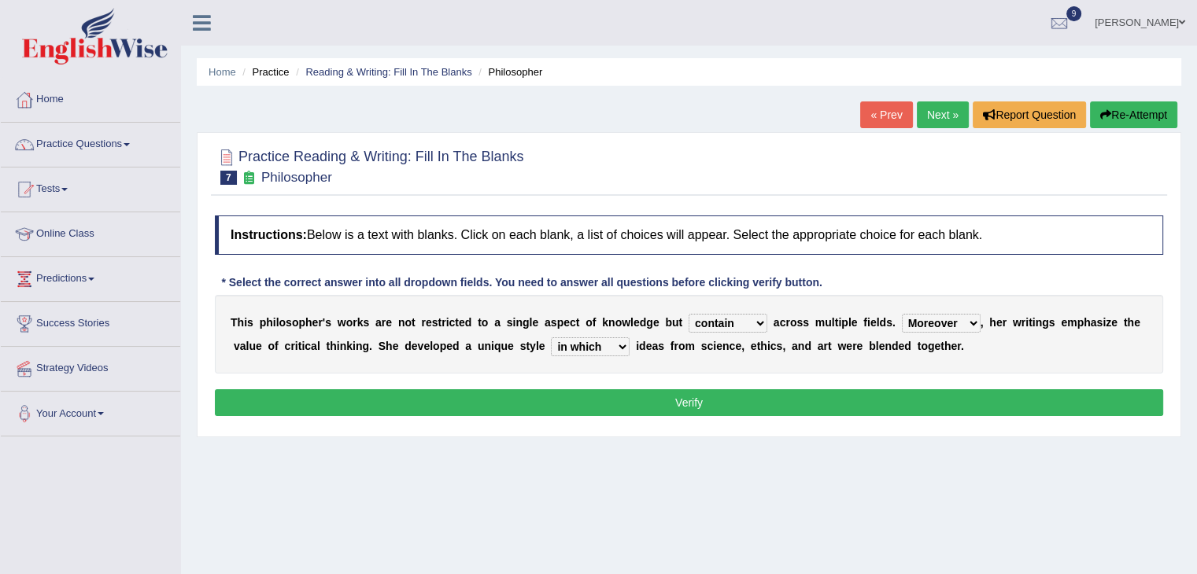
click at [622, 343] on select "in that that which in which" at bounding box center [590, 347] width 79 height 19
click at [666, 400] on button "Verify" at bounding box center [689, 402] width 948 height 27
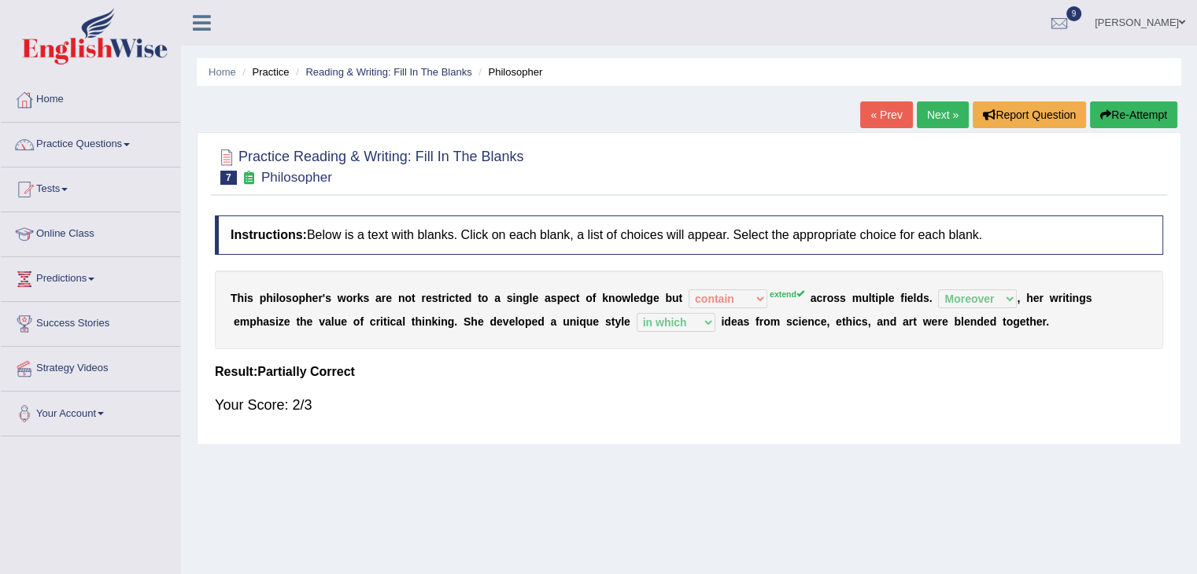
click at [935, 118] on link "Next »" at bounding box center [943, 114] width 52 height 27
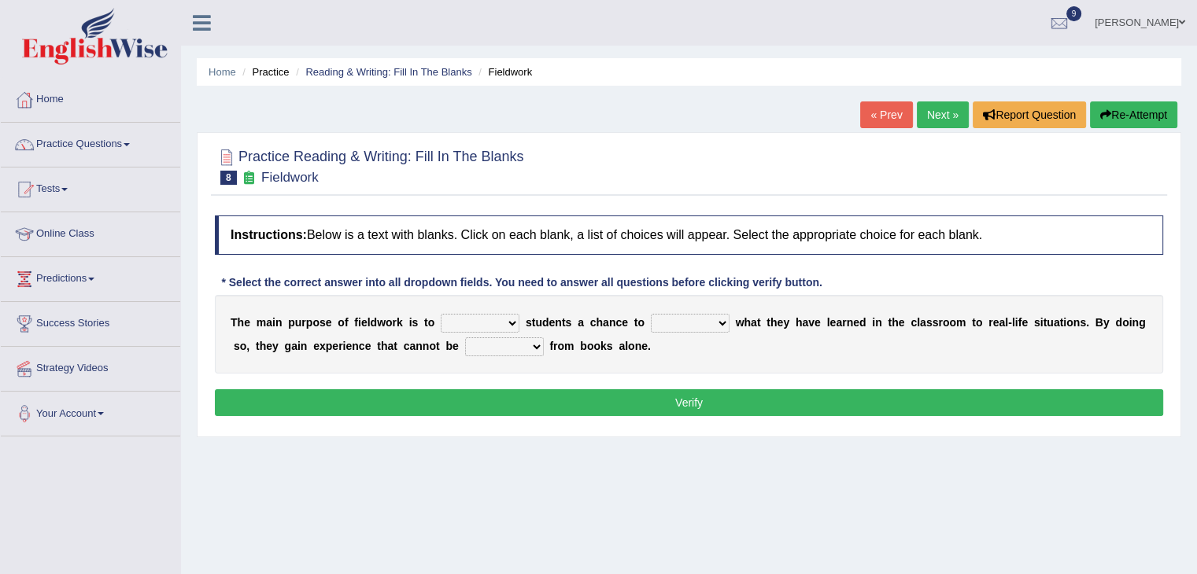
click at [507, 318] on select "resemble stow rave offer" at bounding box center [480, 323] width 79 height 19
click at [662, 477] on div "Home Practice Reading & Writing: Fill In The Blanks Fieldwork « Prev Next » Rep…" at bounding box center [689, 393] width 1016 height 787
click at [508, 314] on select "resemble stow rave offer" at bounding box center [480, 323] width 79 height 19
click at [632, 469] on div "Home Practice Reading & Writing: Fill In The Blanks Fieldwork « Prev Next » Rep…" at bounding box center [689, 393] width 1016 height 787
click at [513, 319] on select "resemble stow rave offer" at bounding box center [480, 323] width 79 height 19
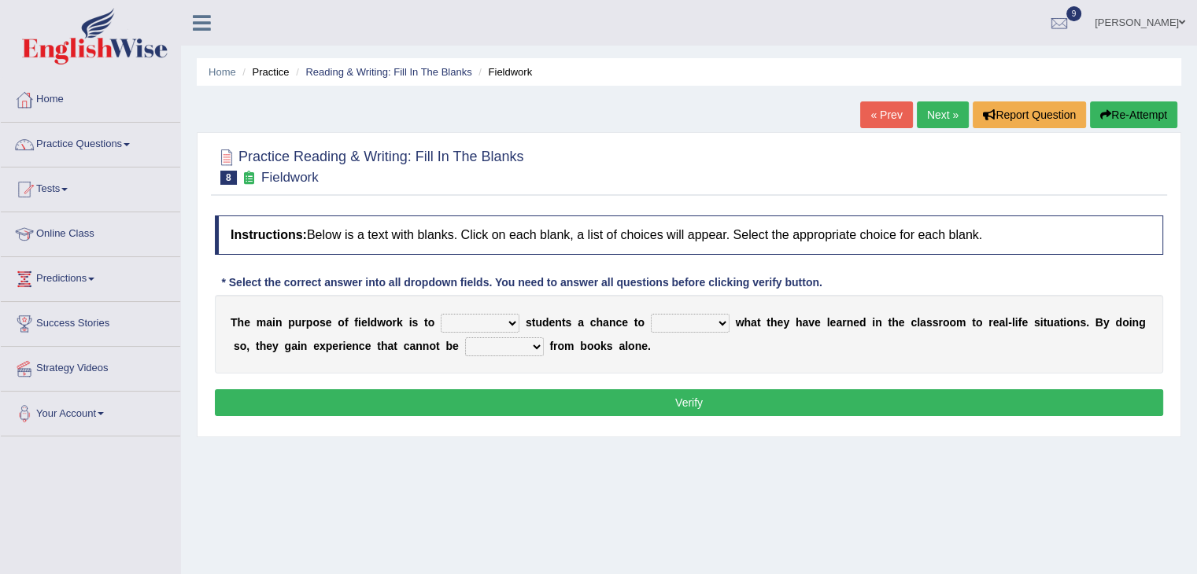
select select "offer"
click at [441, 314] on select "resemble stow rave offer" at bounding box center [480, 323] width 79 height 19
click at [725, 316] on select "compare align apply dismount" at bounding box center [690, 323] width 79 height 19
click at [651, 314] on select "compare align apply dismount" at bounding box center [690, 323] width 79 height 19
click at [718, 321] on select "compare align apply dismount" at bounding box center [690, 323] width 79 height 19
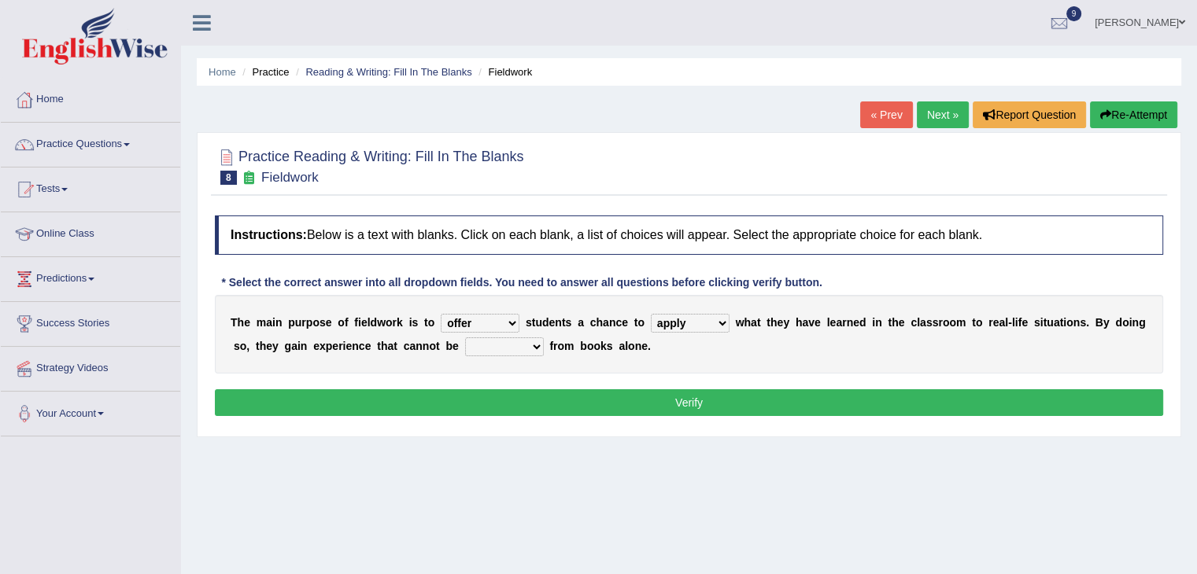
click at [651, 314] on select "compare align apply dismount" at bounding box center [690, 323] width 79 height 19
click at [718, 319] on select "compare align apply dismount" at bounding box center [690, 323] width 79 height 19
select select "compare"
click at [651, 314] on select "compare align apply dismount" at bounding box center [690, 323] width 79 height 19
click at [534, 342] on select "originated prepared obtained touted" at bounding box center [504, 347] width 79 height 19
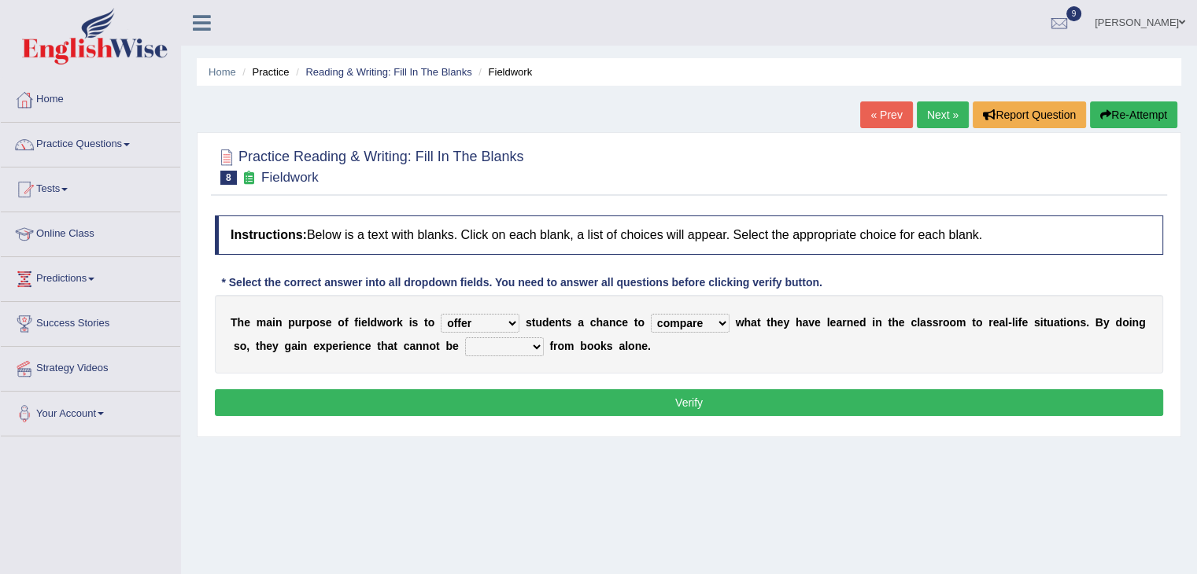
select select "obtained"
click at [465, 338] on select "originated prepared obtained touted" at bounding box center [504, 347] width 79 height 19
click at [664, 399] on button "Verify" at bounding box center [689, 402] width 948 height 27
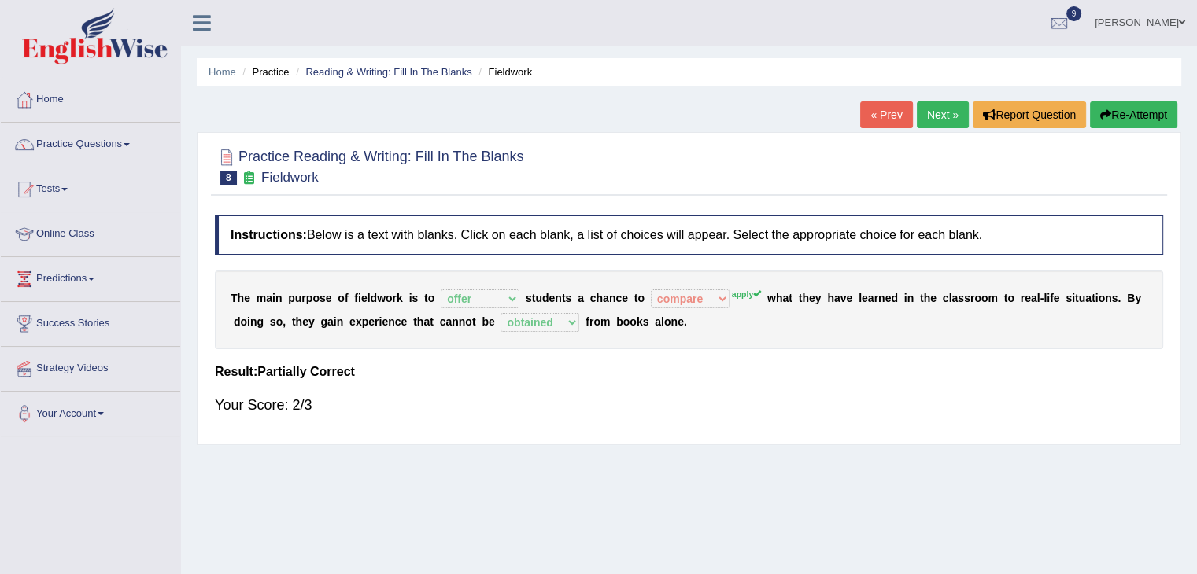
click at [946, 117] on link "Next »" at bounding box center [943, 114] width 52 height 27
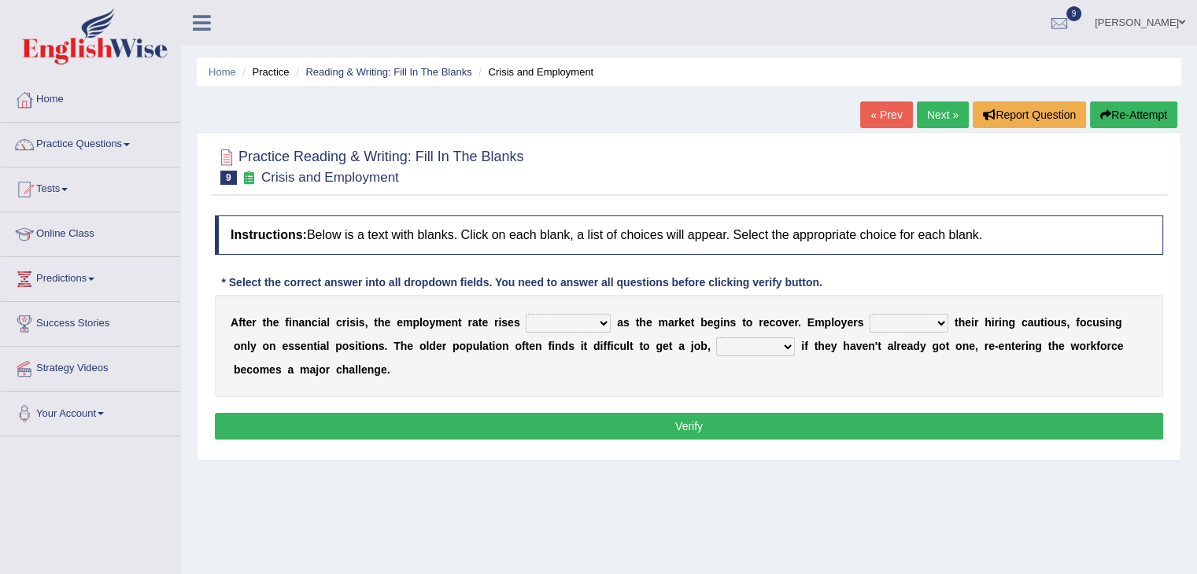
click at [601, 318] on select "normally conversely strenuously sharply" at bounding box center [568, 323] width 85 height 19
select select "conversely"
click at [526, 314] on select "normally conversely strenuously sharply" at bounding box center [568, 323] width 85 height 19
click at [939, 319] on select "keeping kept keep are kept" at bounding box center [908, 323] width 79 height 19
click at [869, 314] on select "keeping kept keep are kept" at bounding box center [908, 323] width 79 height 19
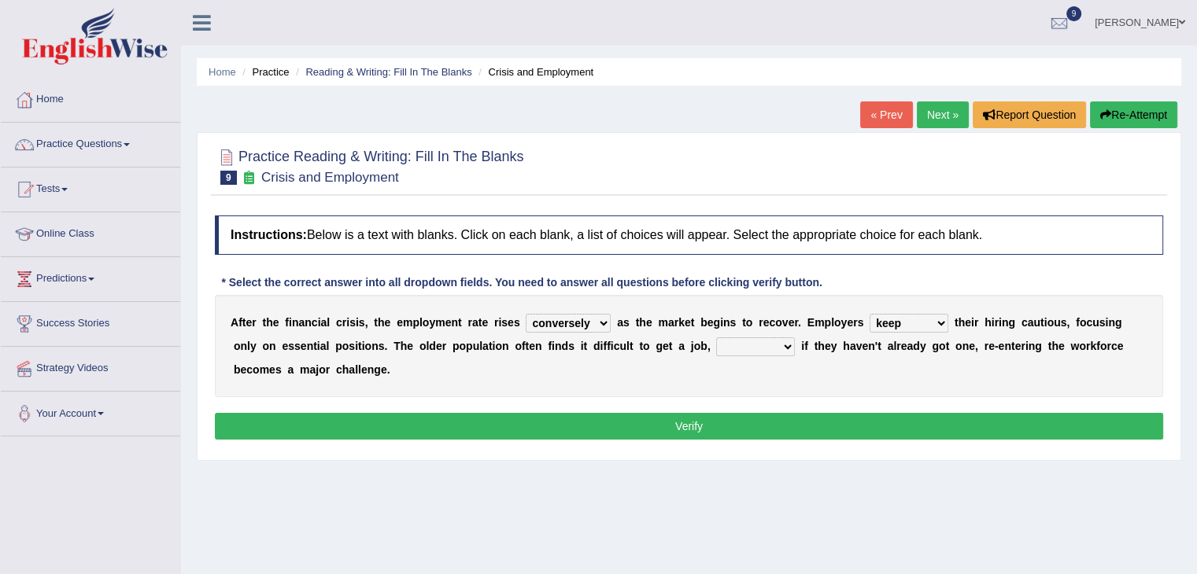
click at [940, 318] on select "keeping kept keep are kept" at bounding box center [908, 323] width 79 height 19
select select "are kept"
click at [869, 314] on select "keeping kept keep are kept" at bounding box center [908, 323] width 79 height 19
click at [788, 341] on select "although while then because" at bounding box center [755, 347] width 79 height 19
select select "although"
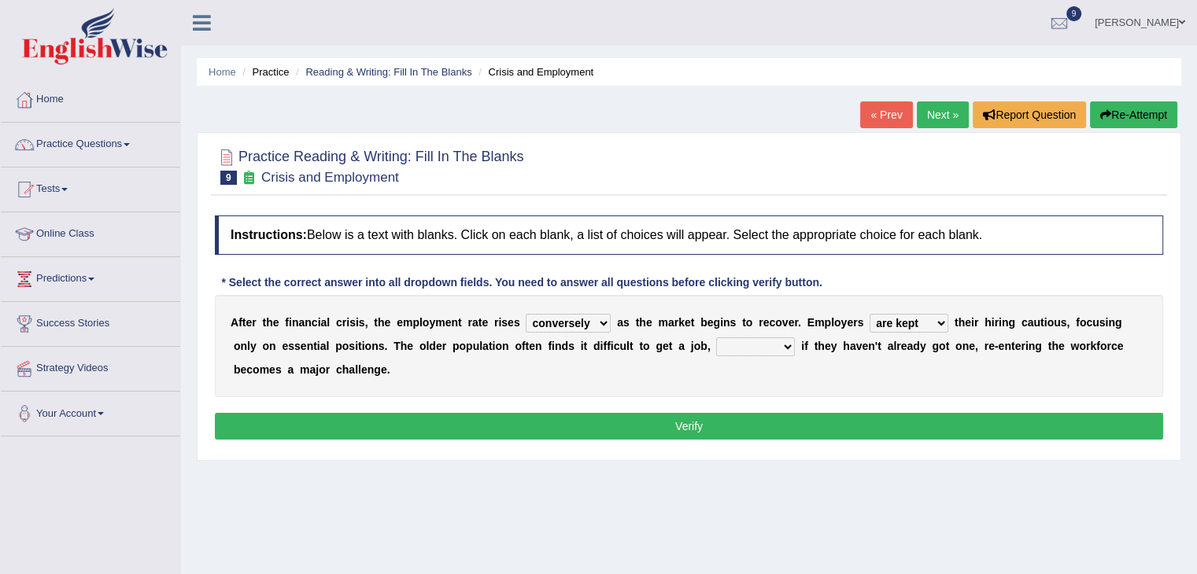
click at [716, 338] on select "although while then because" at bounding box center [755, 347] width 79 height 19
click at [788, 340] on select "although while then because" at bounding box center [755, 347] width 79 height 19
click at [626, 378] on div "A f t e r t h e f i n a n c i a l c r i s i s , t h e e m p l o y m e n t r a t…" at bounding box center [689, 346] width 948 height 102
click at [689, 426] on button "Verify" at bounding box center [689, 426] width 948 height 27
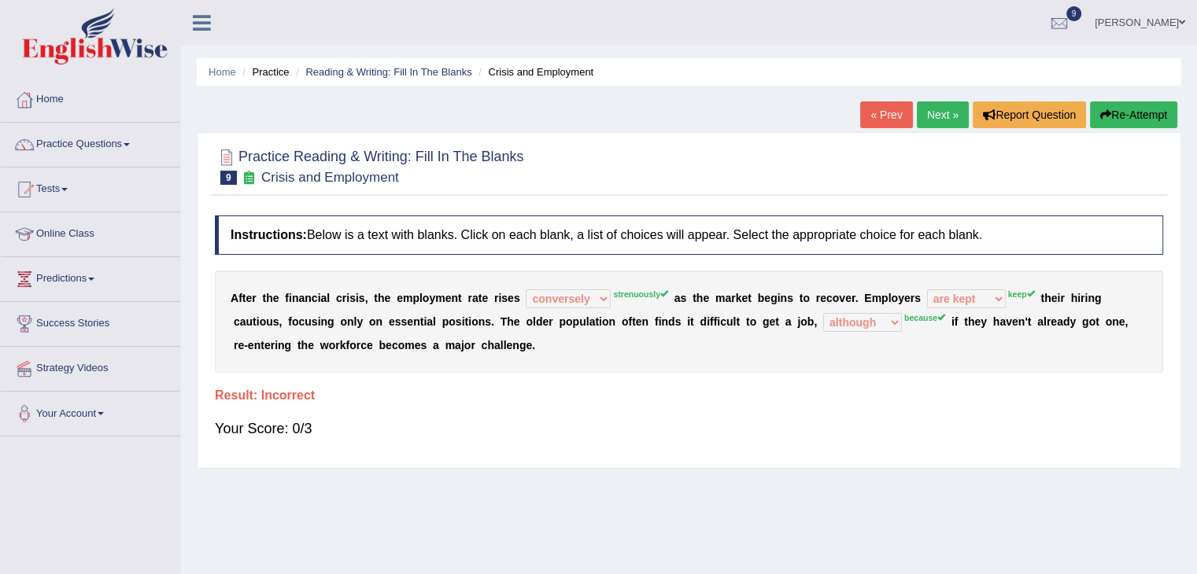
click at [937, 109] on link "Next »" at bounding box center [943, 114] width 52 height 27
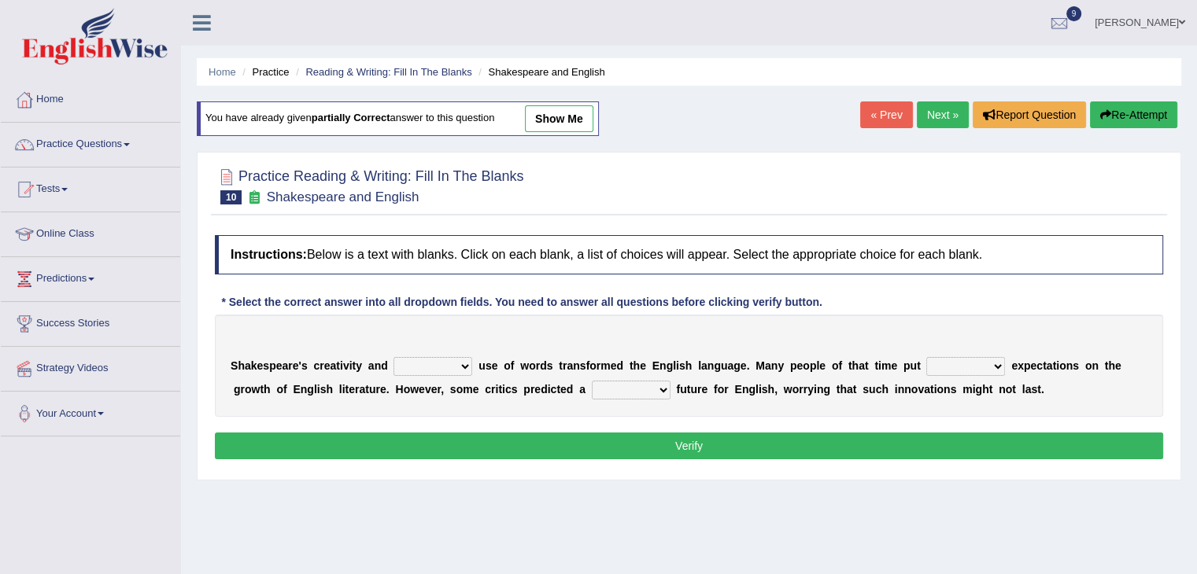
click at [462, 360] on select "idealized intensive fancied inventive" at bounding box center [432, 366] width 79 height 19
click at [623, 507] on div "Home Practice Reading & Writing: Fill In The Blanks Shakespeare and English You…" at bounding box center [689, 393] width 1016 height 787
click at [995, 360] on select "wide much high more" at bounding box center [965, 366] width 79 height 19
select select "high"
click at [926, 357] on select "wide much high more" at bounding box center [965, 366] width 79 height 19
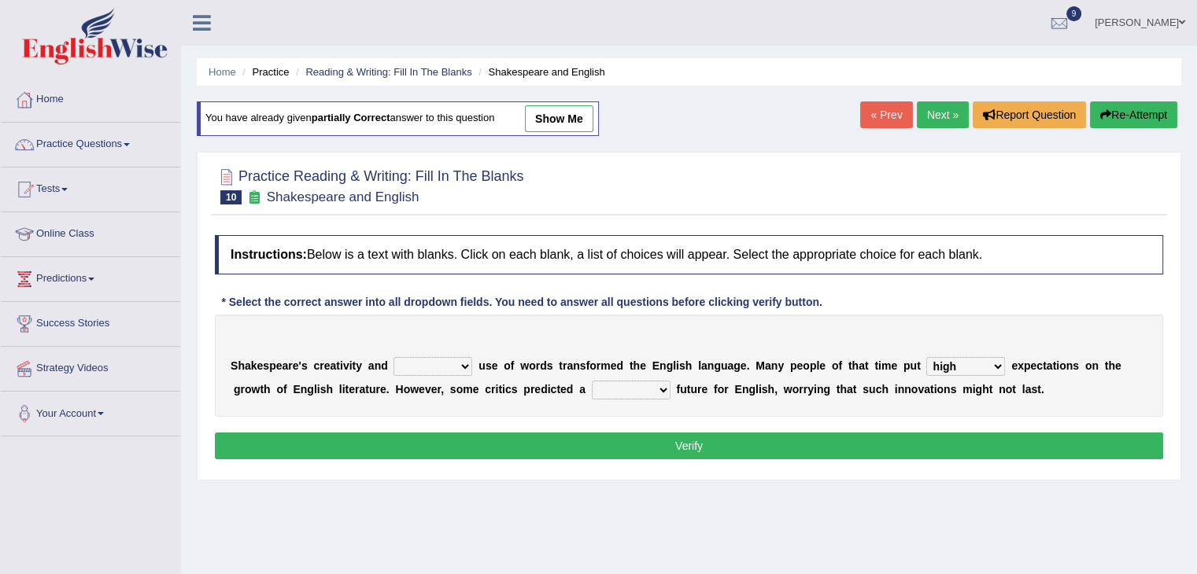
click at [459, 362] on select "idealized intensive fancied inventive" at bounding box center [432, 366] width 79 height 19
select select "inventive"
click at [393, 357] on select "idealized intensive fancied inventive" at bounding box center [432, 366] width 79 height 19
click at [661, 383] on select "monetary promising irresistible daunting" at bounding box center [631, 390] width 79 height 19
select select "promising"
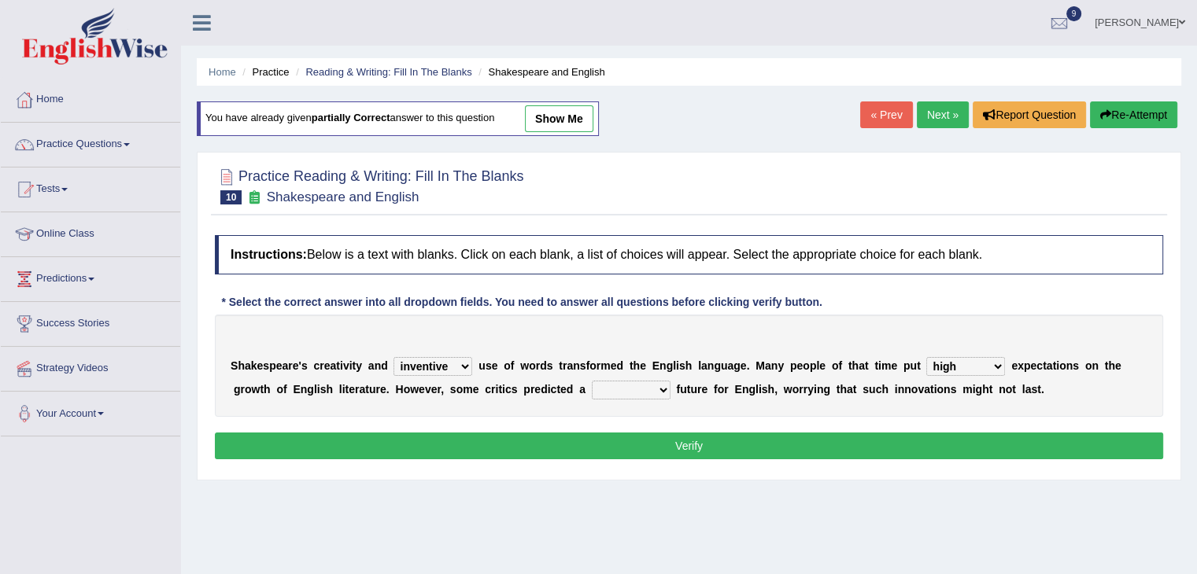
click at [592, 381] on select "monetary promising irresistible daunting" at bounding box center [631, 390] width 79 height 19
click at [681, 441] on button "Verify" at bounding box center [689, 446] width 948 height 27
